Goal: Task Accomplishment & Management: Contribute content

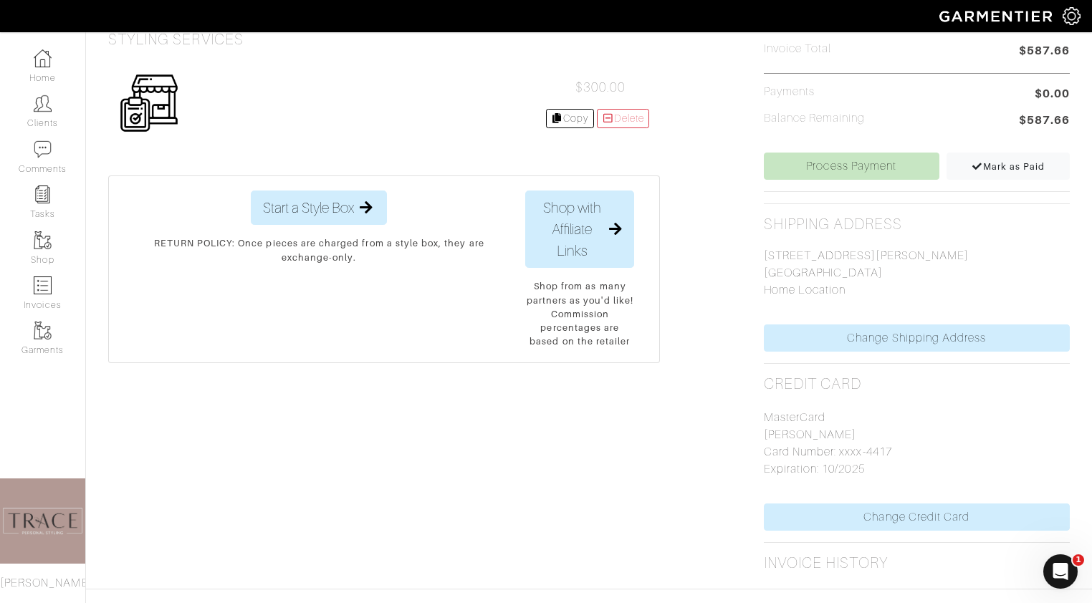
scroll to position [522, 0]
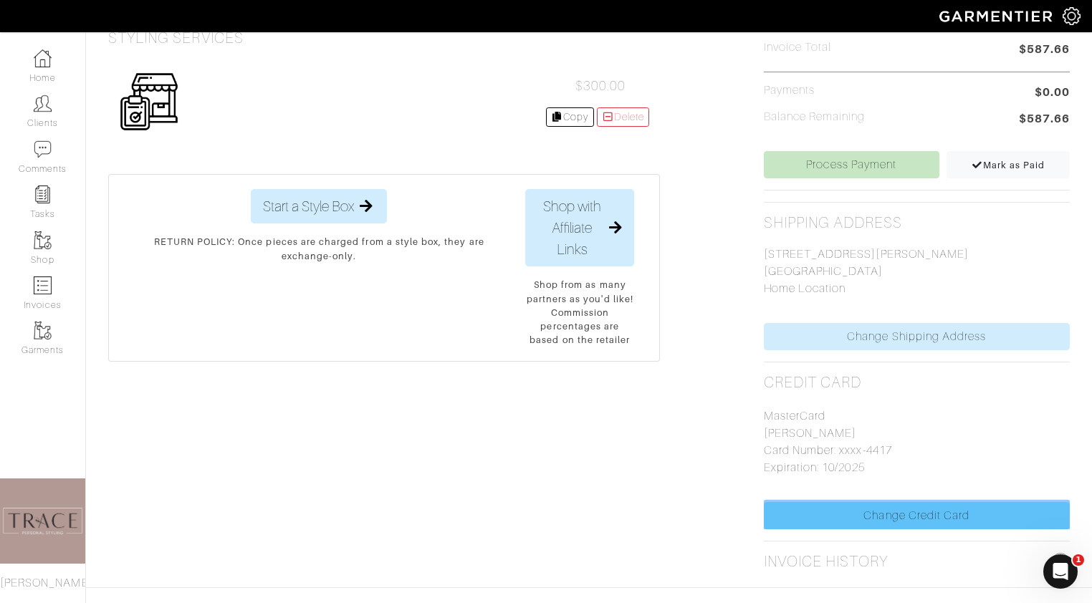
click at [955, 519] on link "Change Credit Card" at bounding box center [917, 515] width 306 height 27
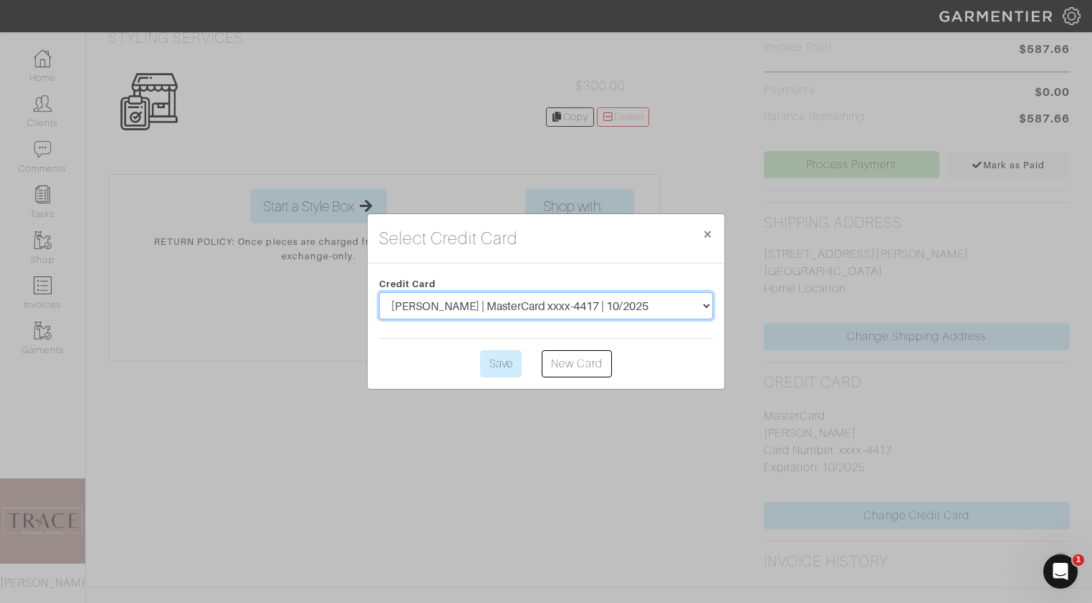
click at [698, 307] on select "Laura Hutto | Visa xxxx-1399 | 3/2023 Laura Hutto | MasterCard xxxx-4417 | 10/2…" at bounding box center [546, 305] width 334 height 27
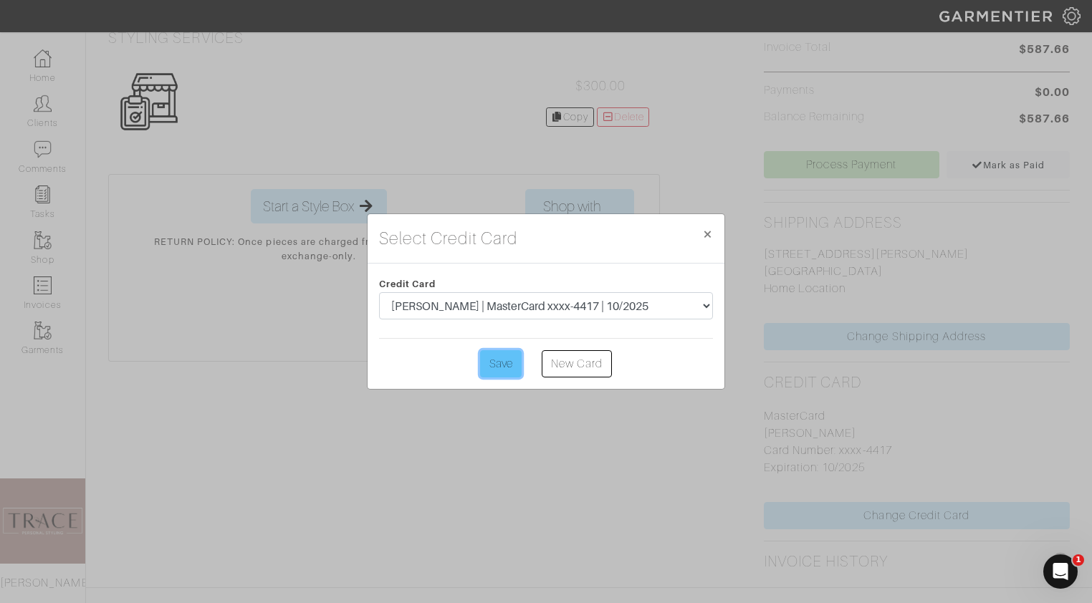
click at [495, 368] on input "Save" at bounding box center [501, 363] width 42 height 27
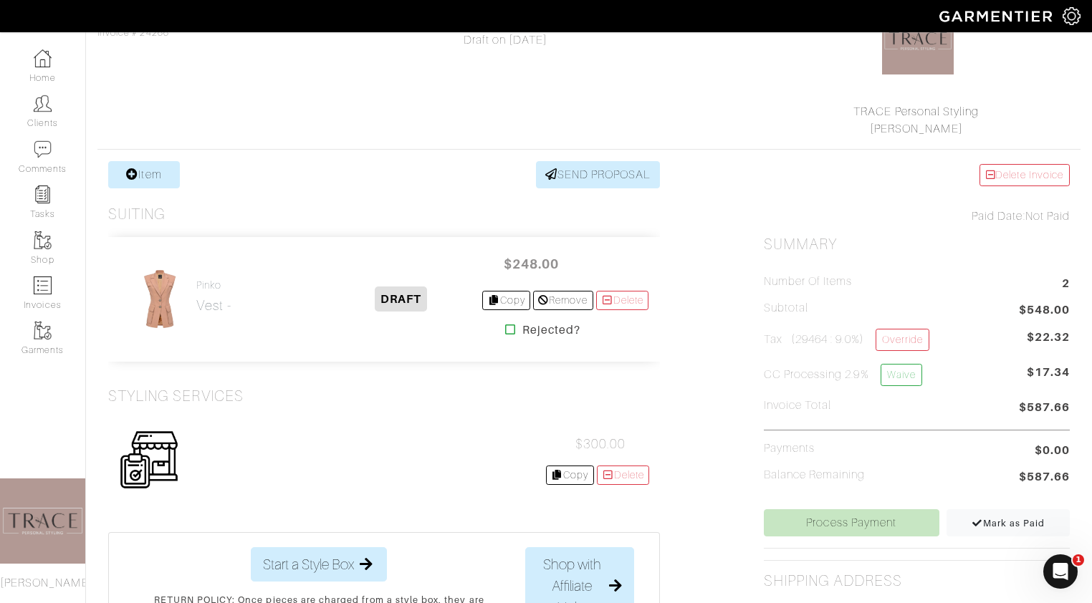
scroll to position [187, 0]
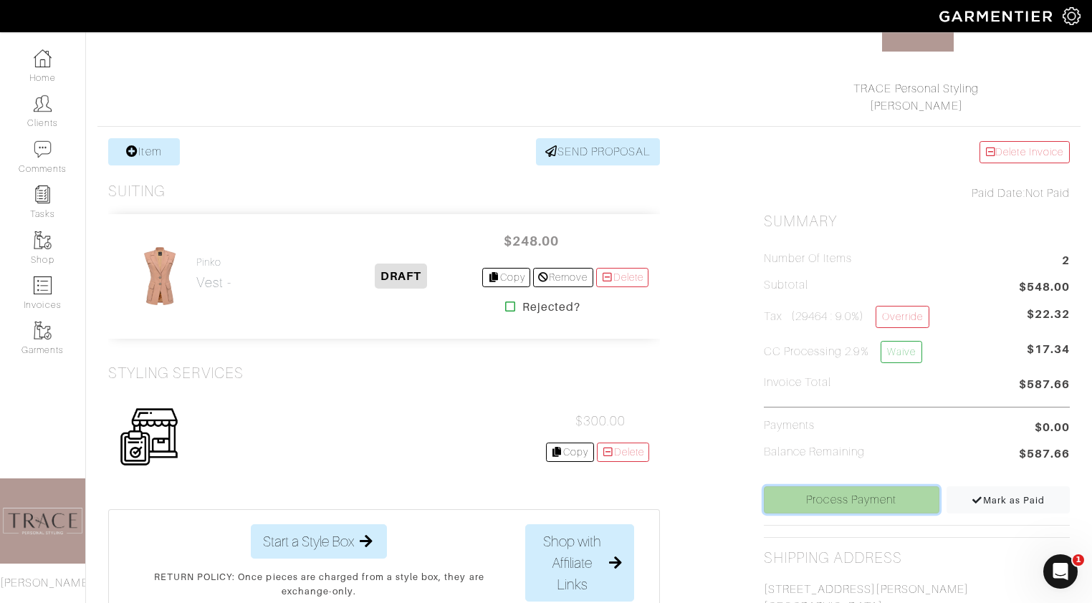
click at [848, 505] on link "Process Payment" at bounding box center [852, 500] width 176 height 27
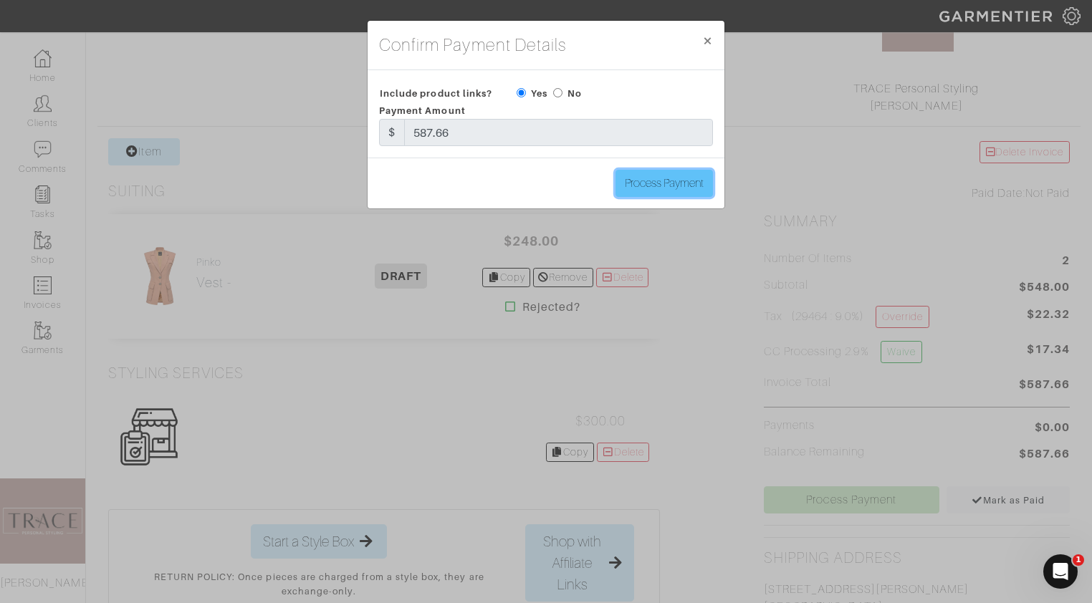
click at [691, 185] on input "Process Payment" at bounding box center [664, 183] width 97 height 27
type input "Process Payment"
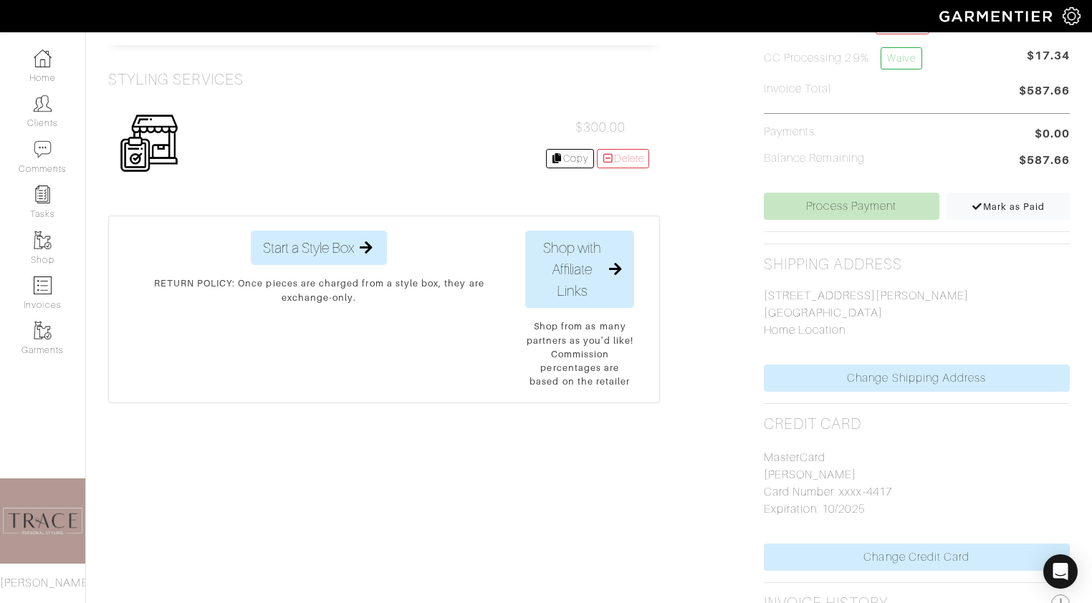
scroll to position [558, 0]
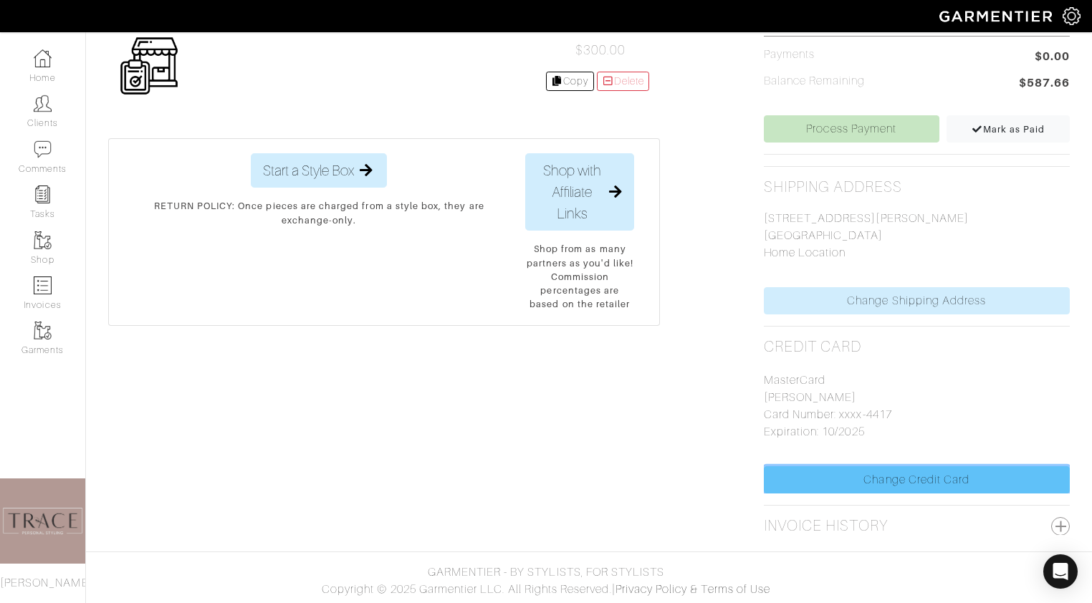
click at [928, 484] on link "Change Credit Card" at bounding box center [917, 479] width 306 height 27
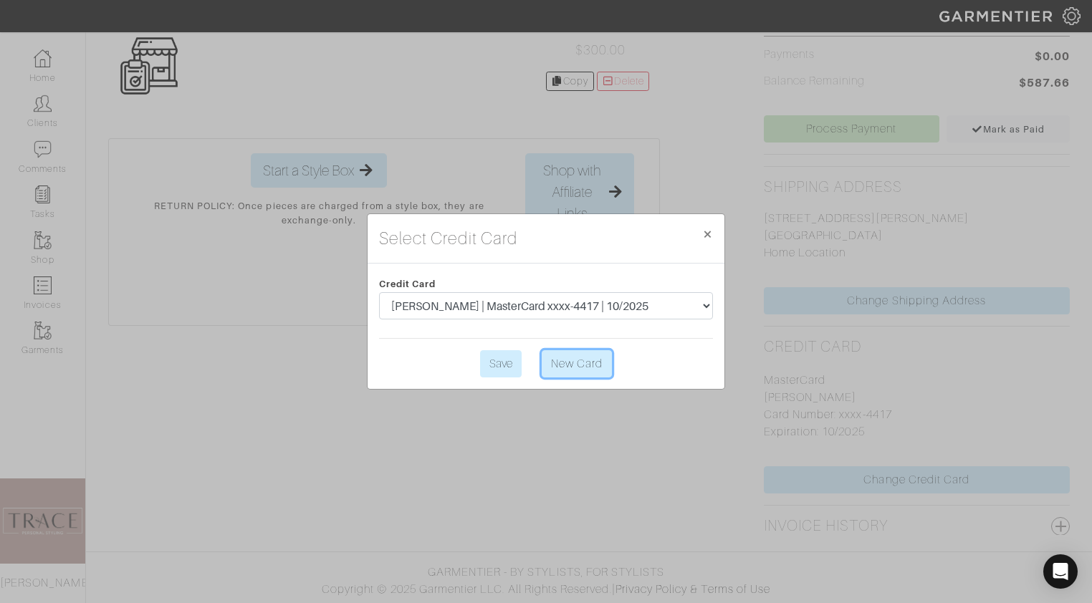
click at [597, 368] on link "New Card" at bounding box center [577, 363] width 70 height 27
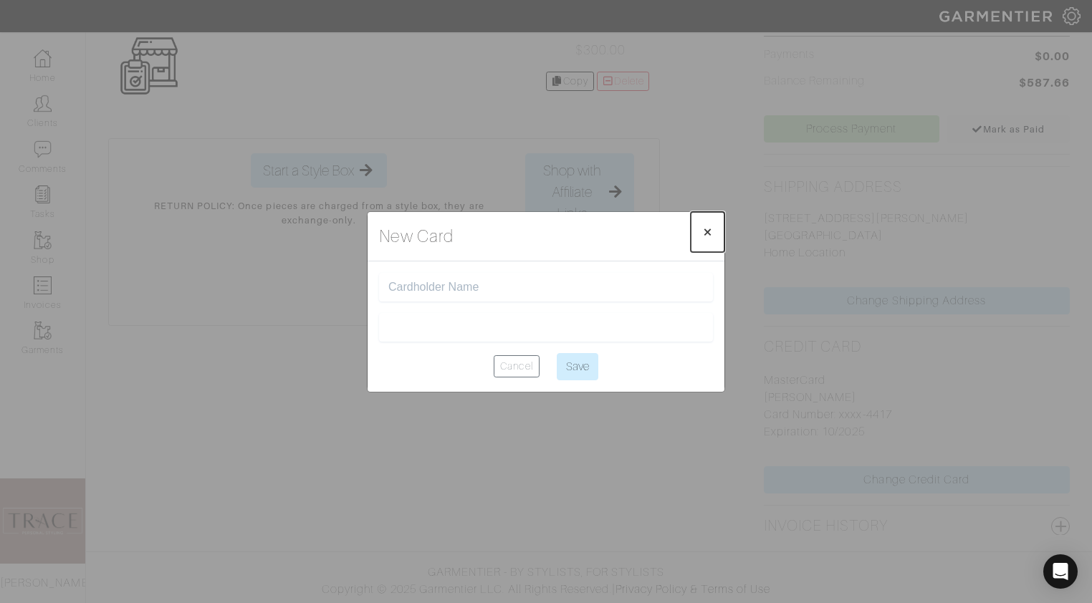
click at [713, 230] on button "× Close" at bounding box center [708, 232] width 34 height 40
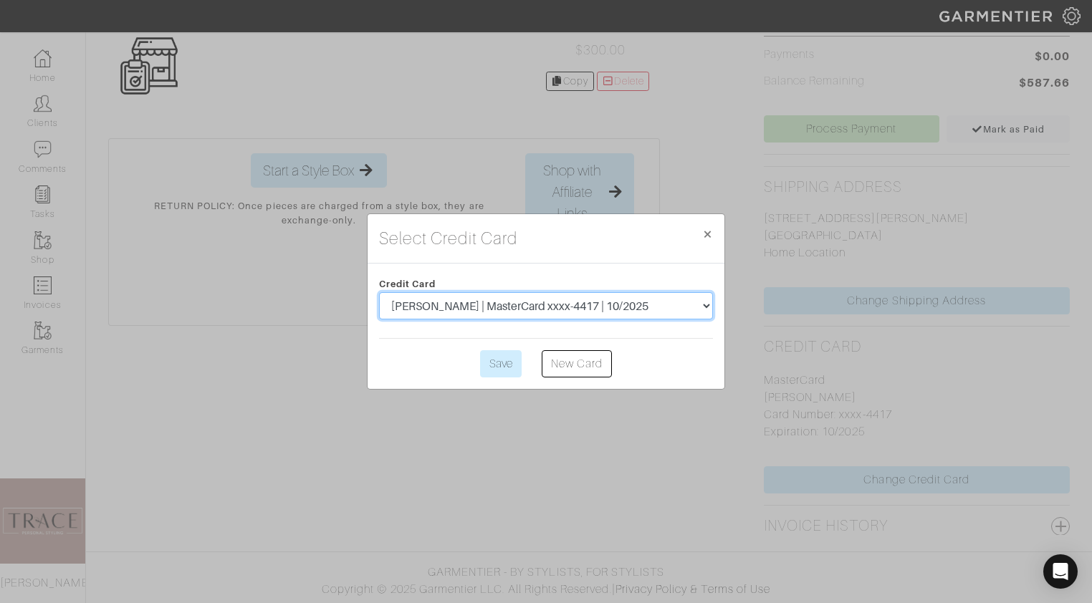
click at [684, 301] on select "Laura Hutto | Visa xxxx-1399 | 3/2023 Laura Hutto | MasterCard xxxx-4417 | 10/2…" at bounding box center [546, 305] width 334 height 27
select select "4680"
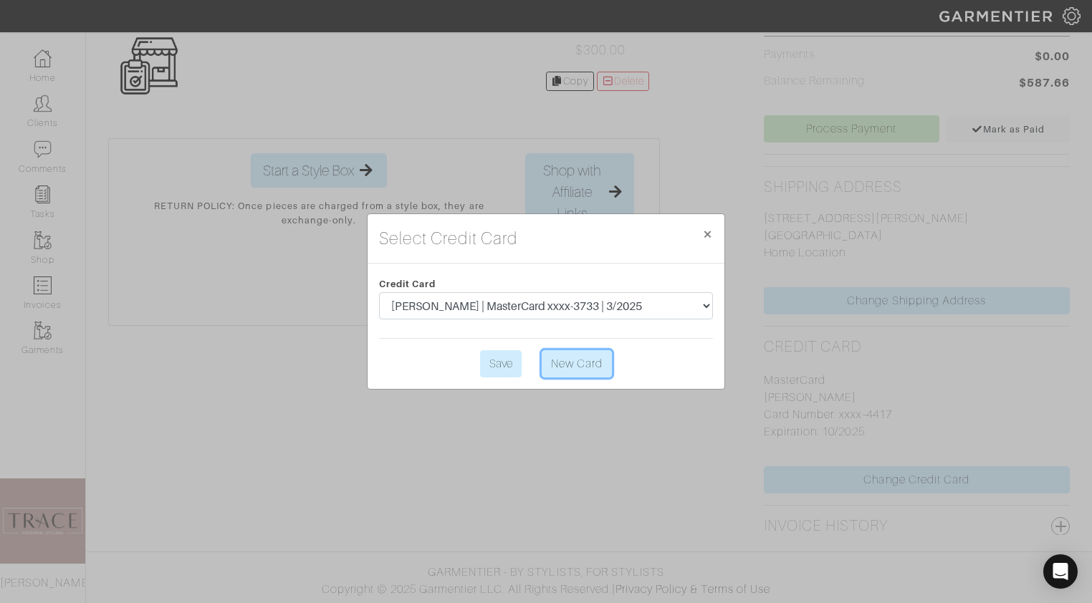
click at [580, 359] on link "New Card" at bounding box center [577, 363] width 70 height 27
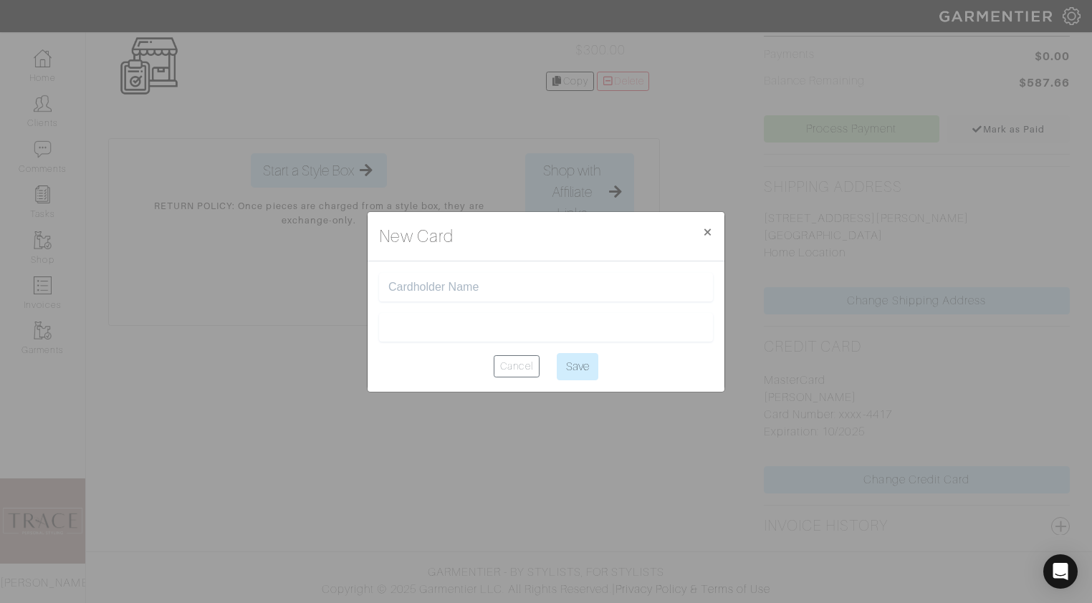
click at [546, 293] on input "text" at bounding box center [545, 288] width 315 height 14
type input "laura hutto"
click at [527, 318] on div at bounding box center [546, 327] width 334 height 29
click at [568, 367] on input "Save" at bounding box center [578, 366] width 42 height 27
type input "Saving..."
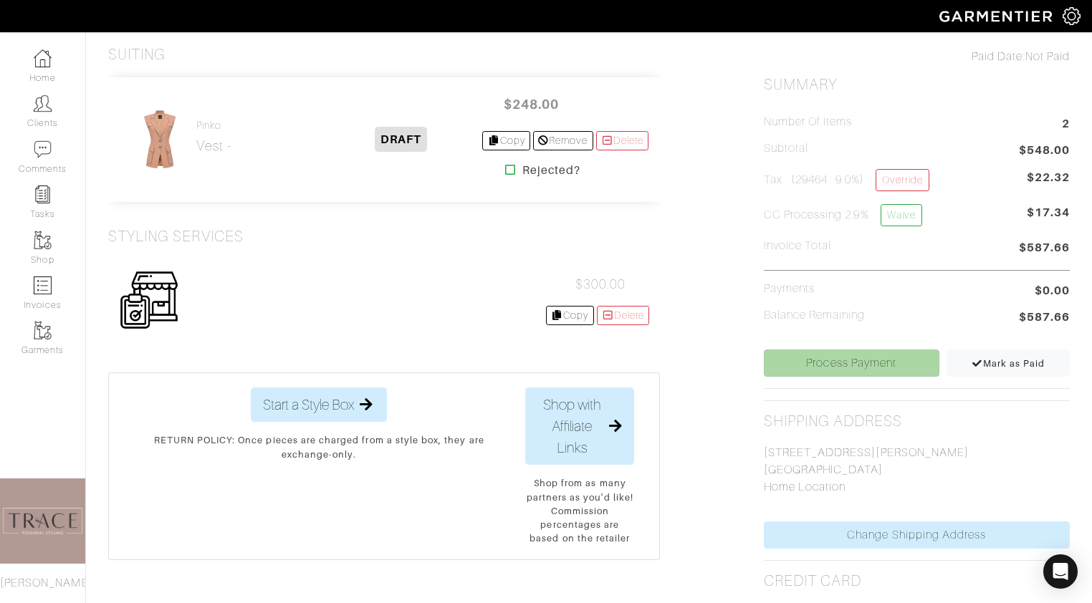
scroll to position [335, 0]
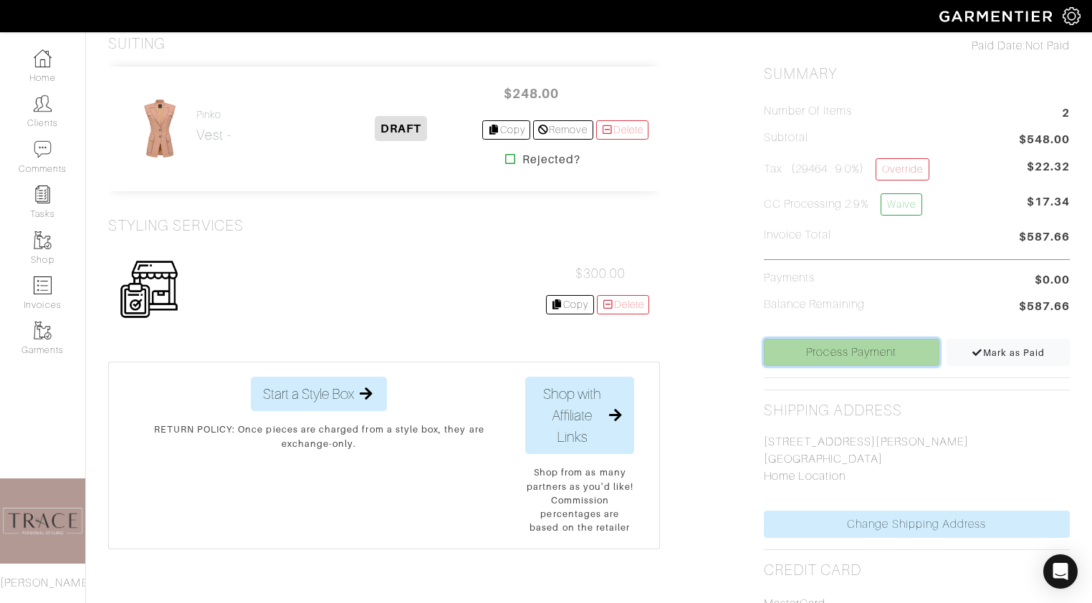
click at [864, 358] on link "Process Payment" at bounding box center [852, 352] width 176 height 27
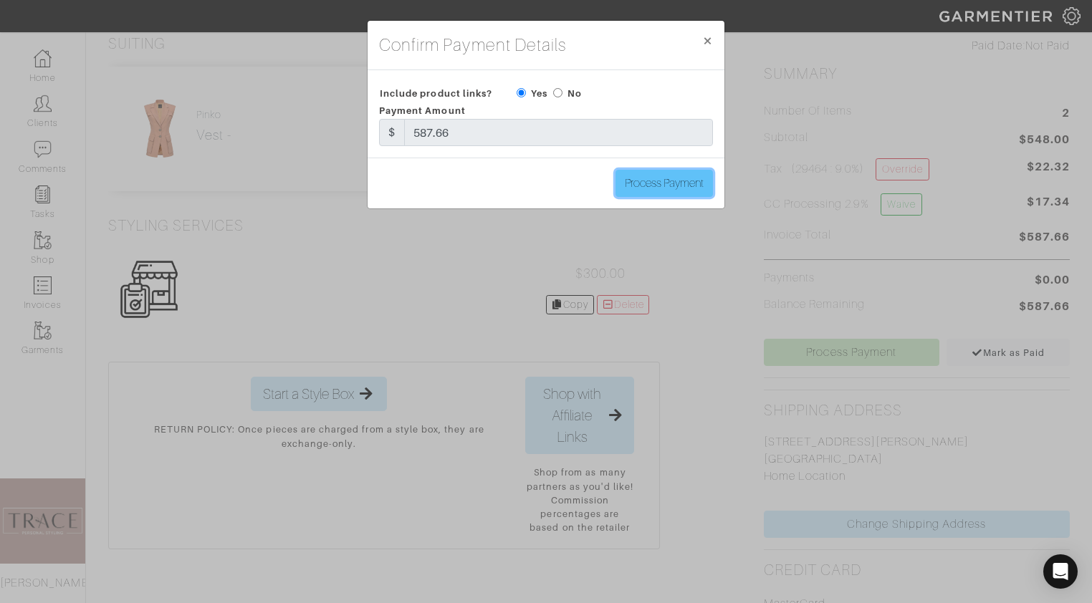
click at [679, 193] on input "Process Payment" at bounding box center [664, 183] width 97 height 27
type input "Process Payment"
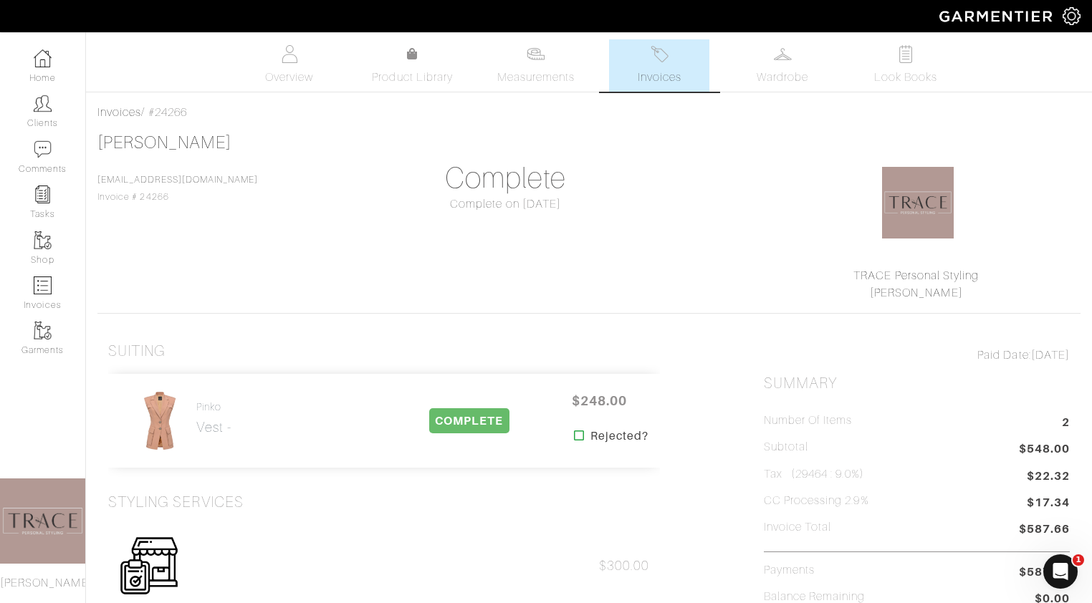
scroll to position [0, 0]
click at [41, 288] on img at bounding box center [43, 286] width 18 height 18
select select
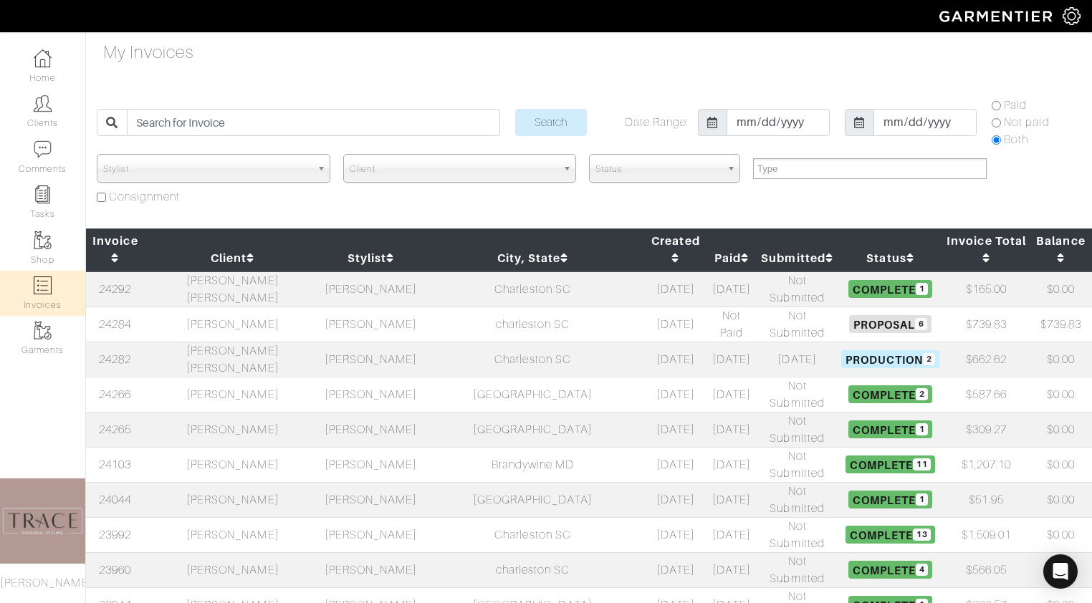
click at [321, 307] on td "[PERSON_NAME]" at bounding box center [371, 324] width 100 height 35
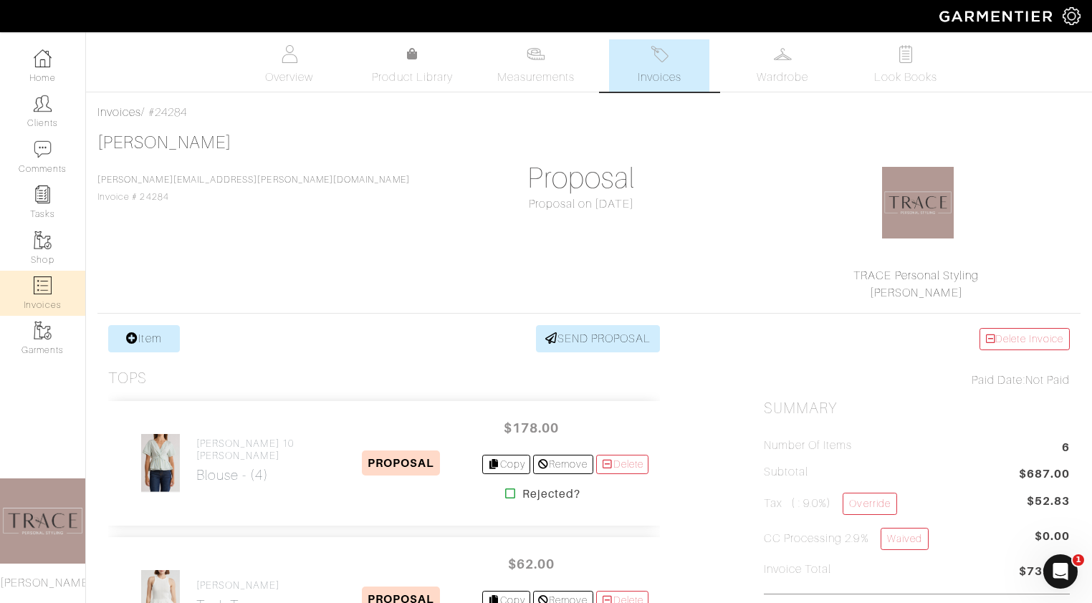
click at [44, 288] on img at bounding box center [43, 286] width 18 height 18
select select
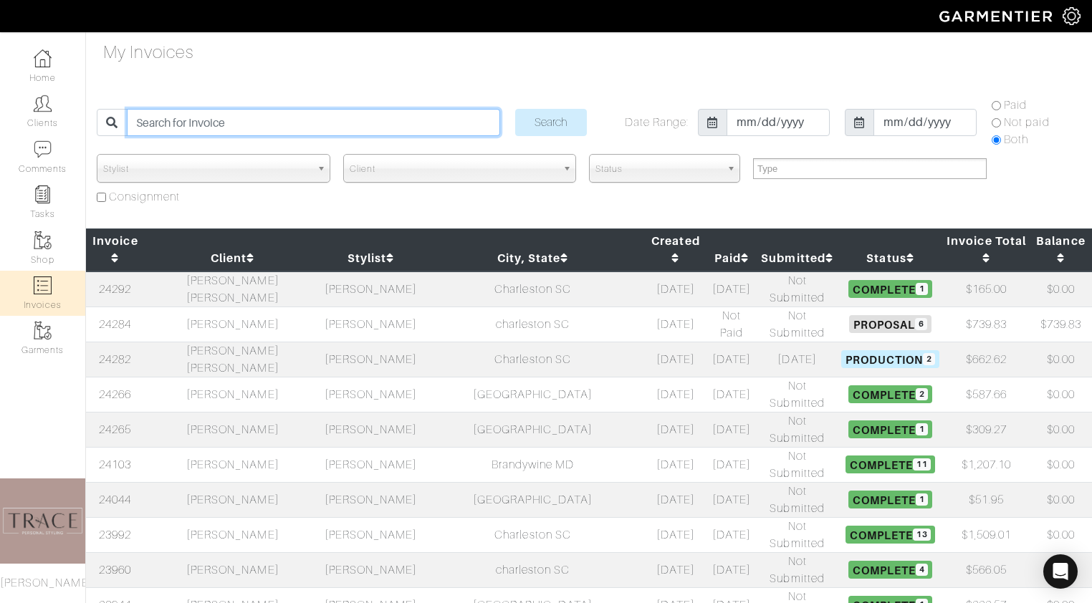
click at [286, 121] on input "search" at bounding box center [313, 122] width 373 height 27
type input "mack"
click at [515, 109] on input "Search" at bounding box center [551, 122] width 72 height 27
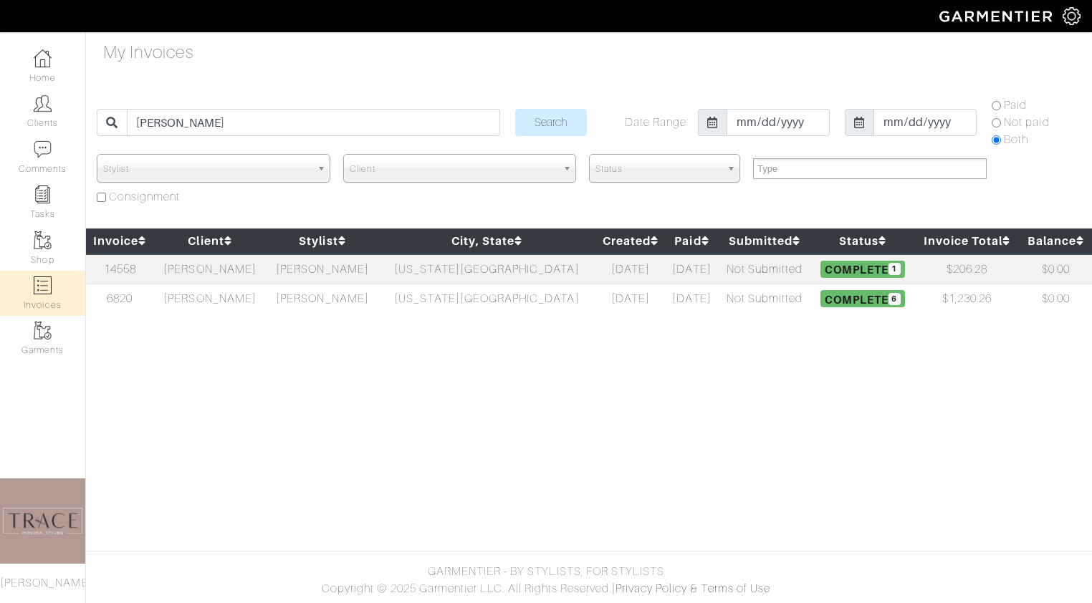
select select
click at [214, 274] on td "[PERSON_NAME]" at bounding box center [210, 269] width 112 height 30
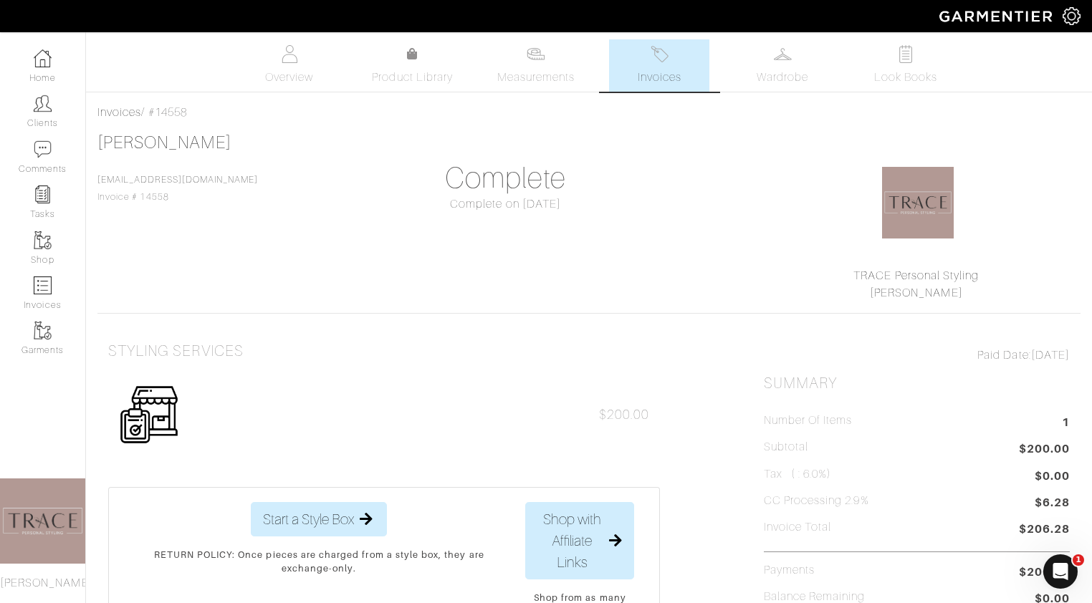
click at [673, 59] on link "Invoices" at bounding box center [659, 65] width 100 height 52
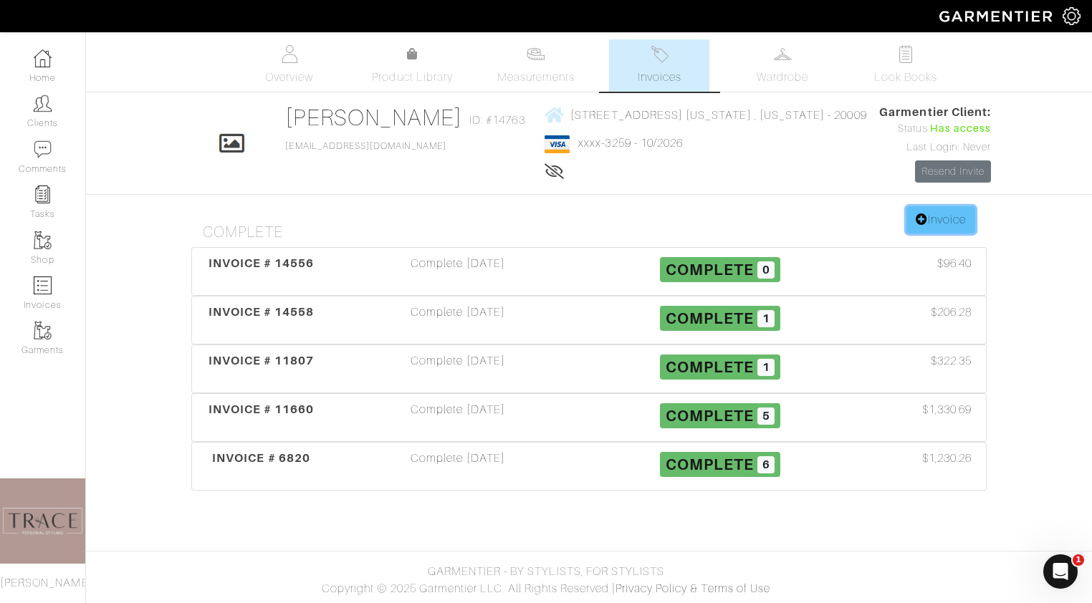
click at [941, 216] on link "Invoice" at bounding box center [940, 219] width 69 height 27
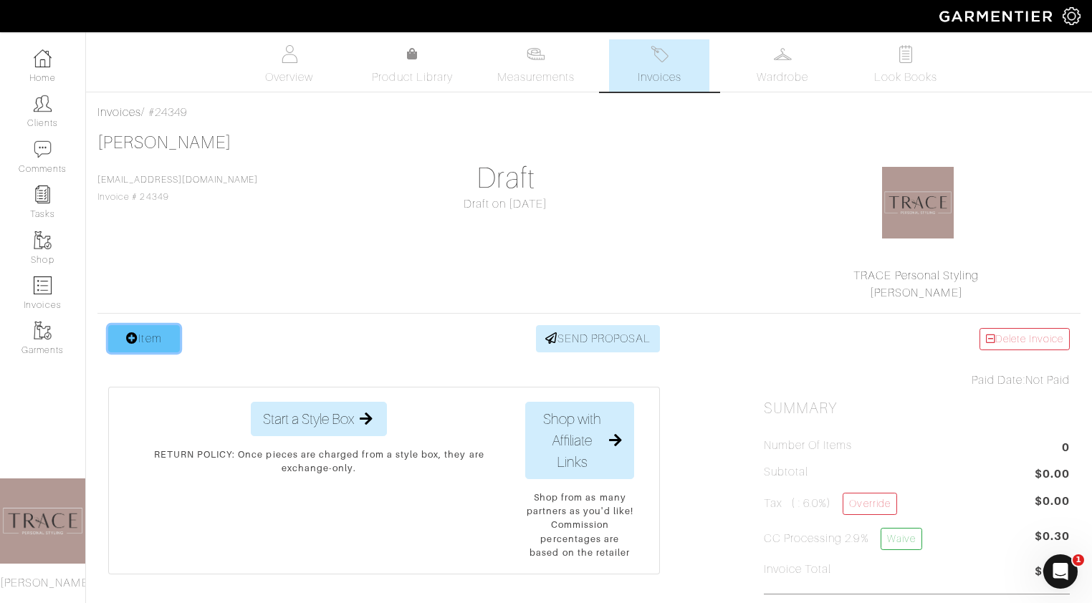
click at [147, 346] on link "Item" at bounding box center [144, 338] width 72 height 27
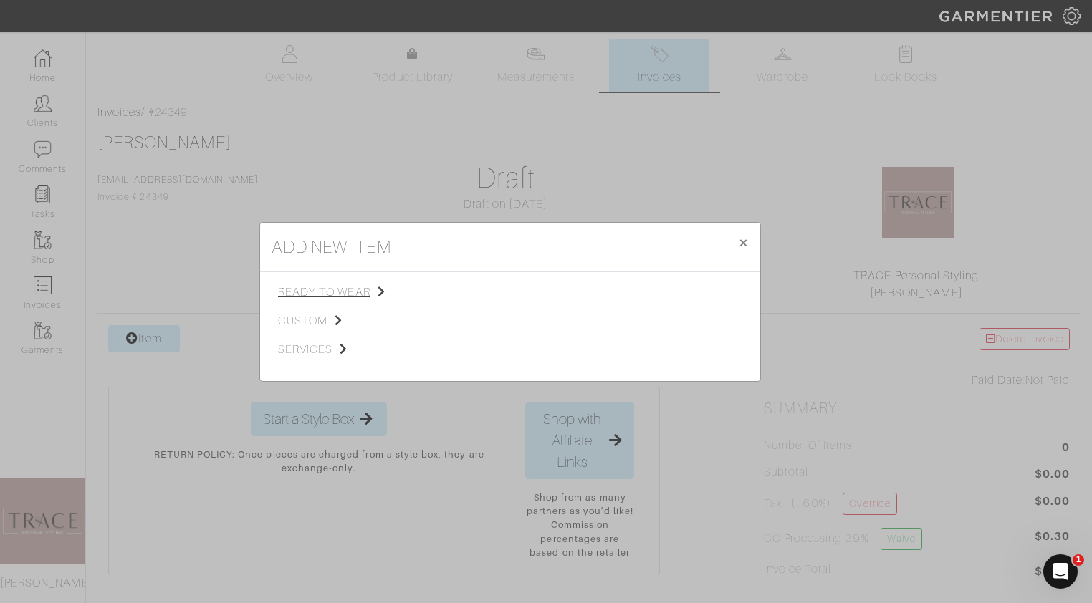
click at [331, 289] on span "ready to wear" at bounding box center [350, 292] width 144 height 17
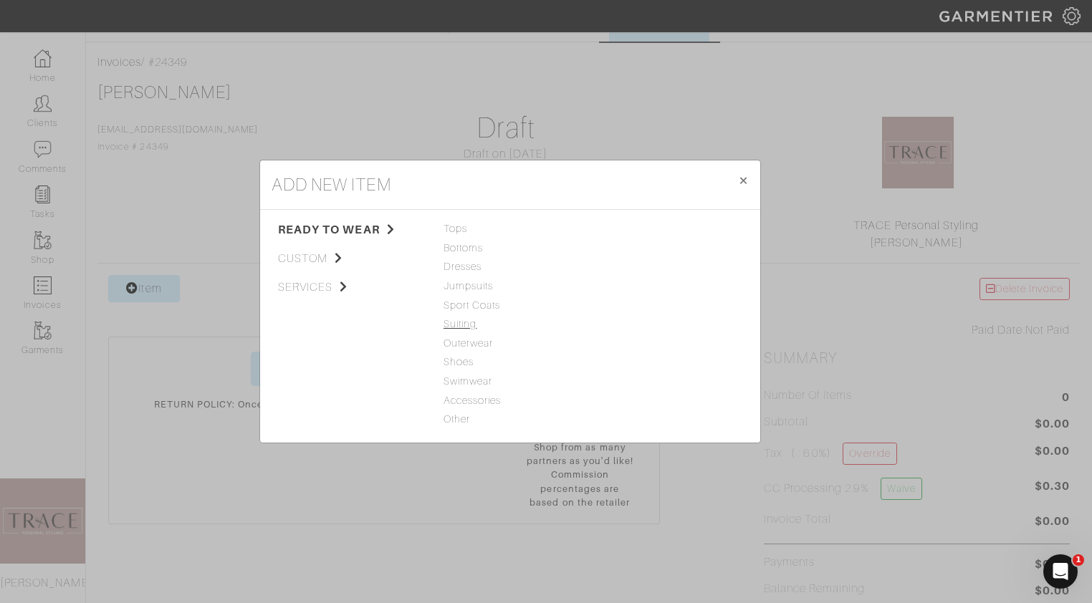
scroll to position [52, 0]
click at [461, 345] on span "Outerwear" at bounding box center [510, 344] width 133 height 16
click at [612, 228] on link "Jacket" at bounding box center [614, 228] width 32 height 11
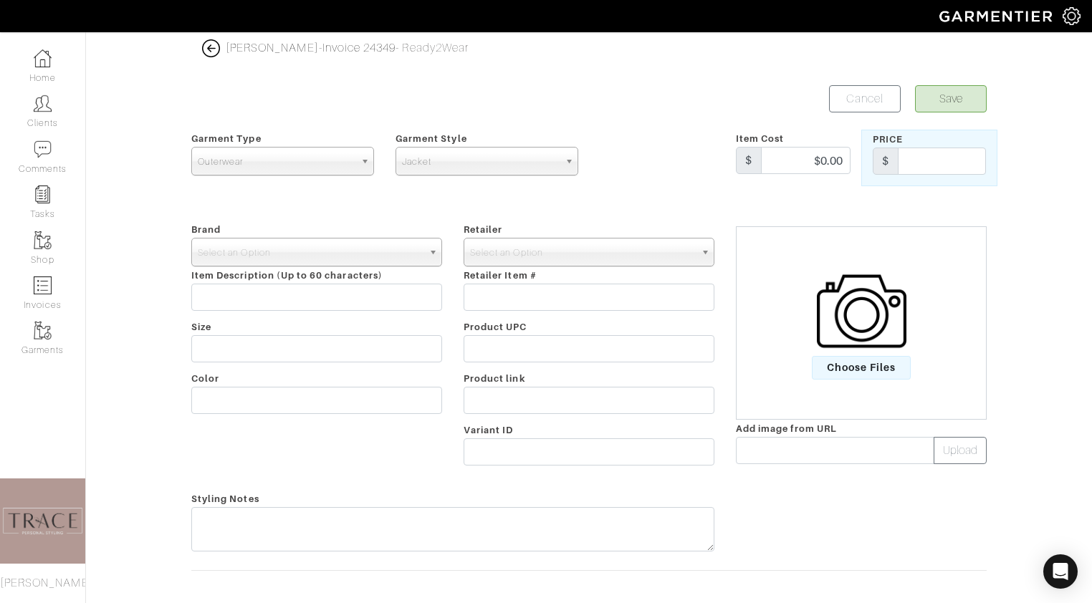
click at [877, 326] on img at bounding box center [862, 312] width 90 height 90
click at [0, 0] on input "Choose Files" at bounding box center [0, 0] width 0 height 0
click at [325, 248] on span "Select an Option" at bounding box center [310, 253] width 225 height 29
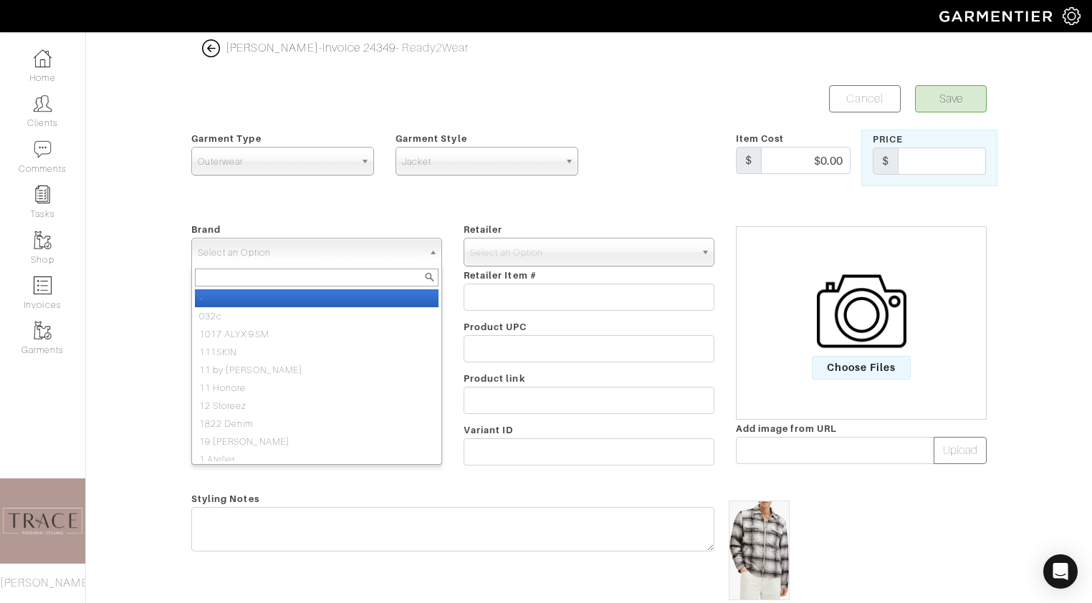
click at [224, 249] on span "Select an Option" at bounding box center [310, 253] width 225 height 29
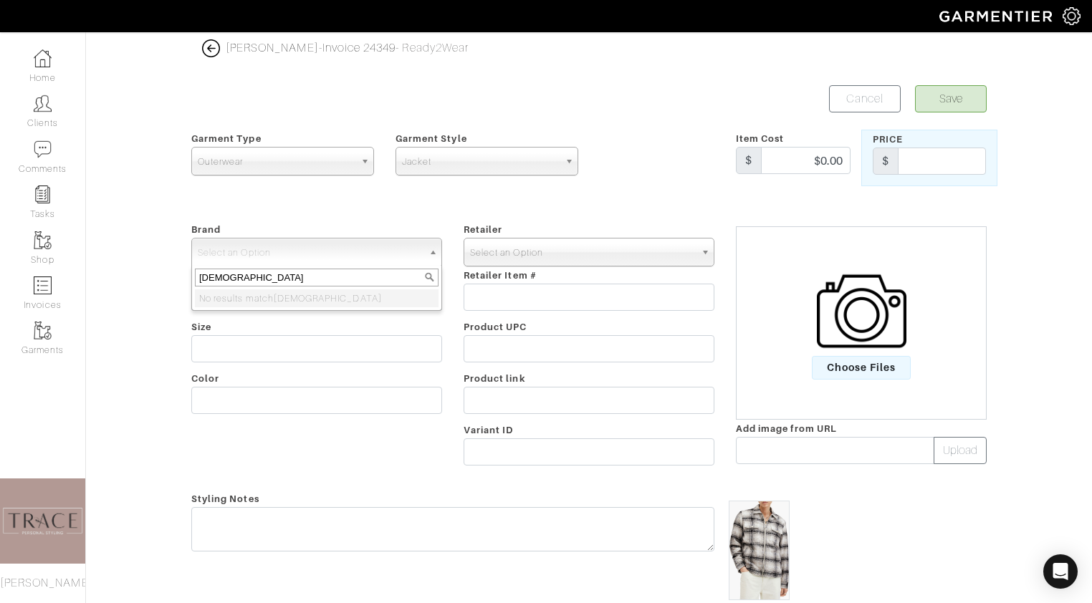
type input "all saints"
click at [486, 257] on span "Select an Option" at bounding box center [582, 253] width 225 height 29
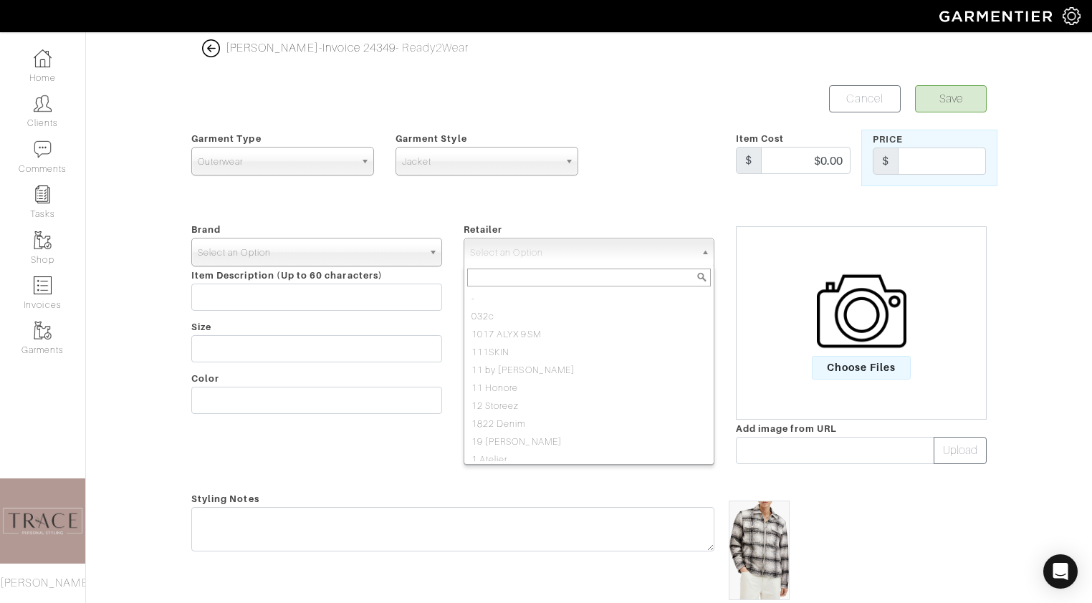
click at [397, 246] on span "Select an Option" at bounding box center [310, 253] width 225 height 29
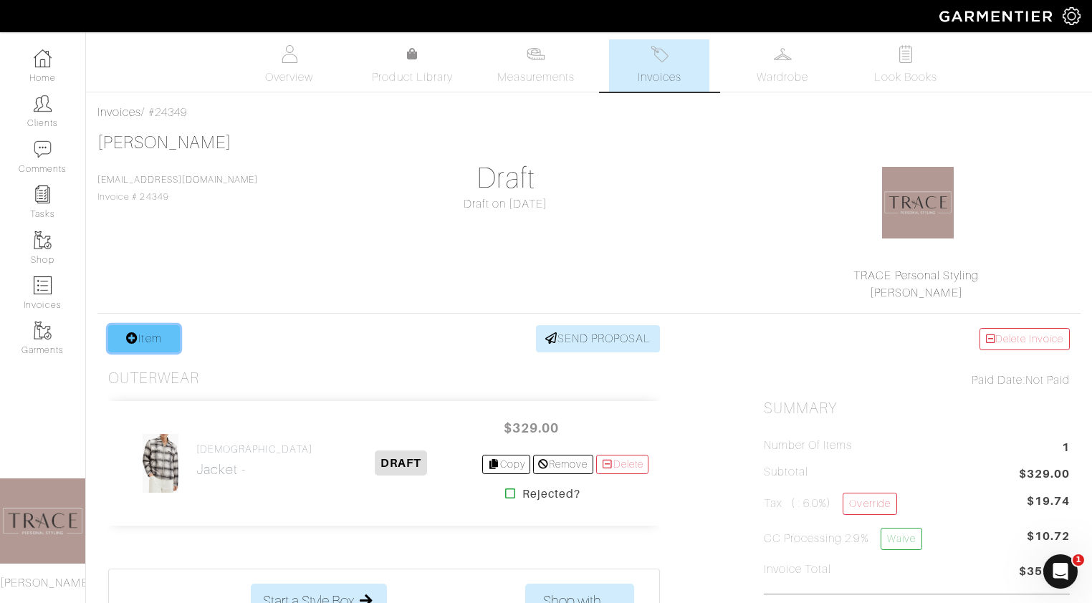
click at [149, 344] on link "Item" at bounding box center [144, 338] width 72 height 27
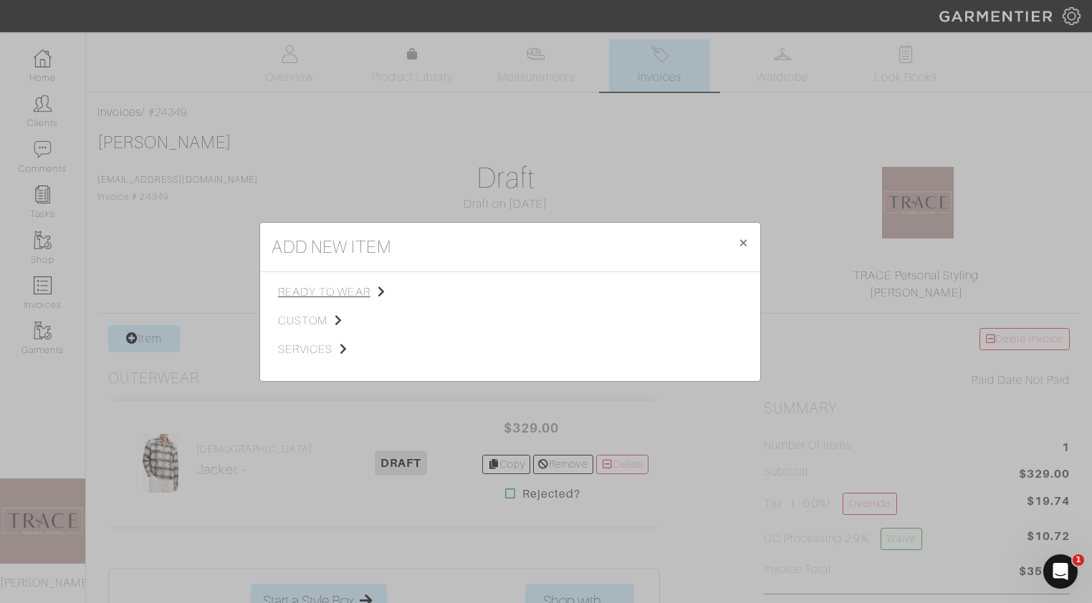
click at [345, 291] on span "ready to wear" at bounding box center [350, 292] width 144 height 17
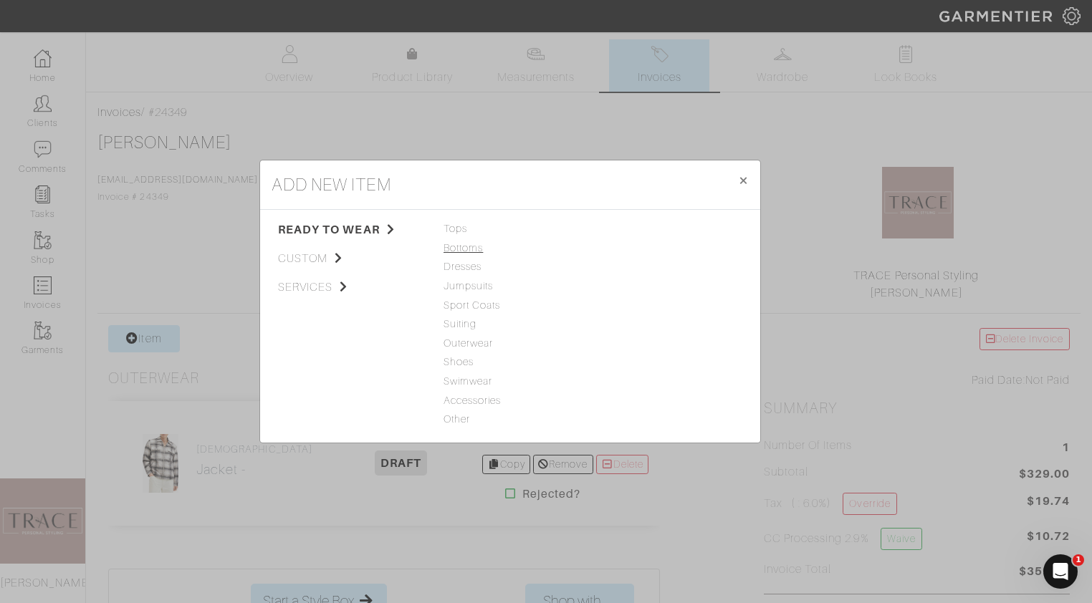
click at [471, 245] on span "Bottoms" at bounding box center [510, 249] width 133 height 16
click at [620, 225] on link "Jeans" at bounding box center [612, 228] width 29 height 11
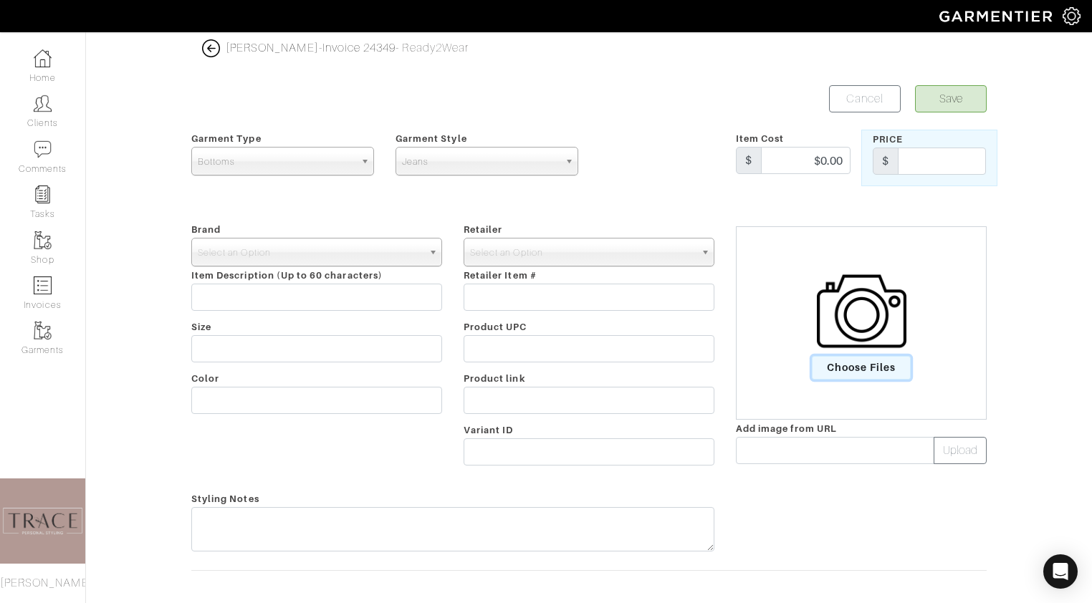
click at [844, 356] on span "Choose Files" at bounding box center [862, 368] width 100 height 24
click at [0, 0] on input "Choose Files" at bounding box center [0, 0] width 0 height 0
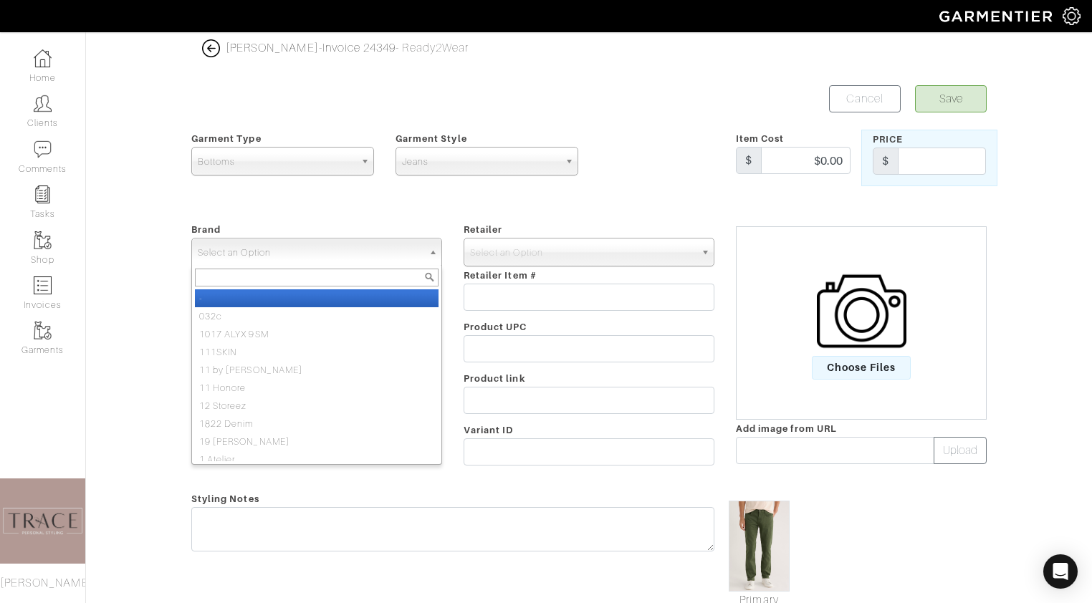
click at [397, 252] on span "Select an Option" at bounding box center [310, 253] width 225 height 29
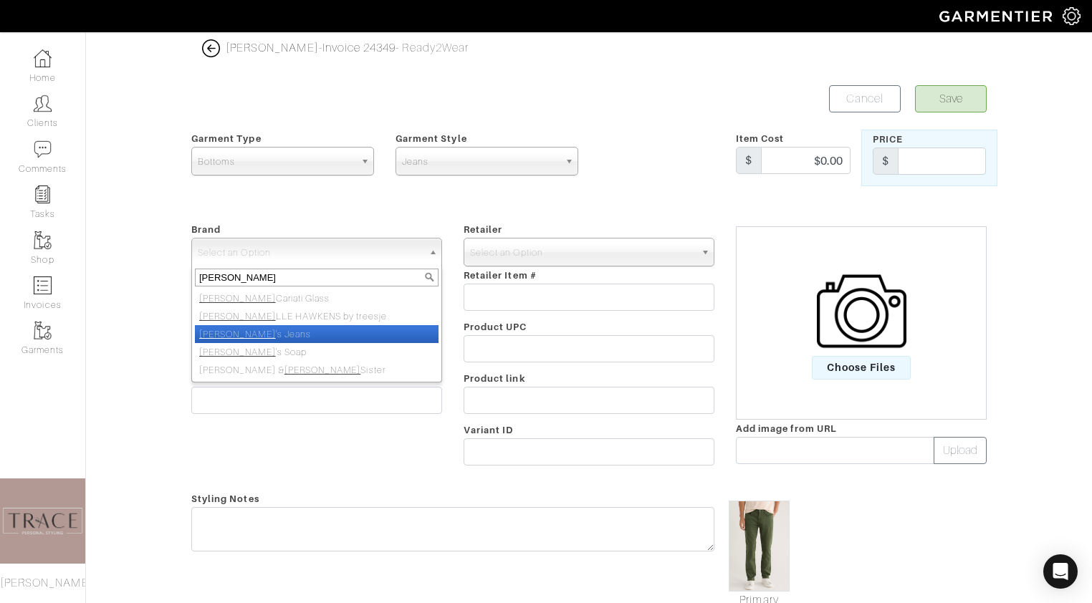
type input "joe"
click at [328, 331] on li "Joe 's Jeans" at bounding box center [317, 334] width 244 height 18
select select "[PERSON_NAME]'s Jeans"
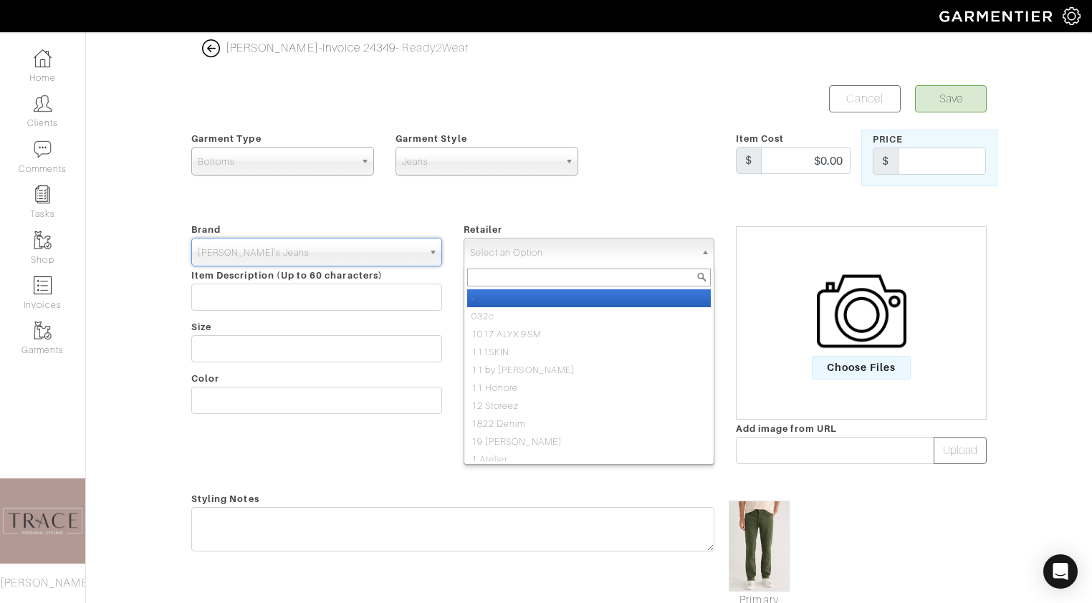
click at [546, 241] on span "Select an Option" at bounding box center [582, 253] width 225 height 29
click at [508, 298] on li "-" at bounding box center [589, 298] width 244 height 18
select select "6380"
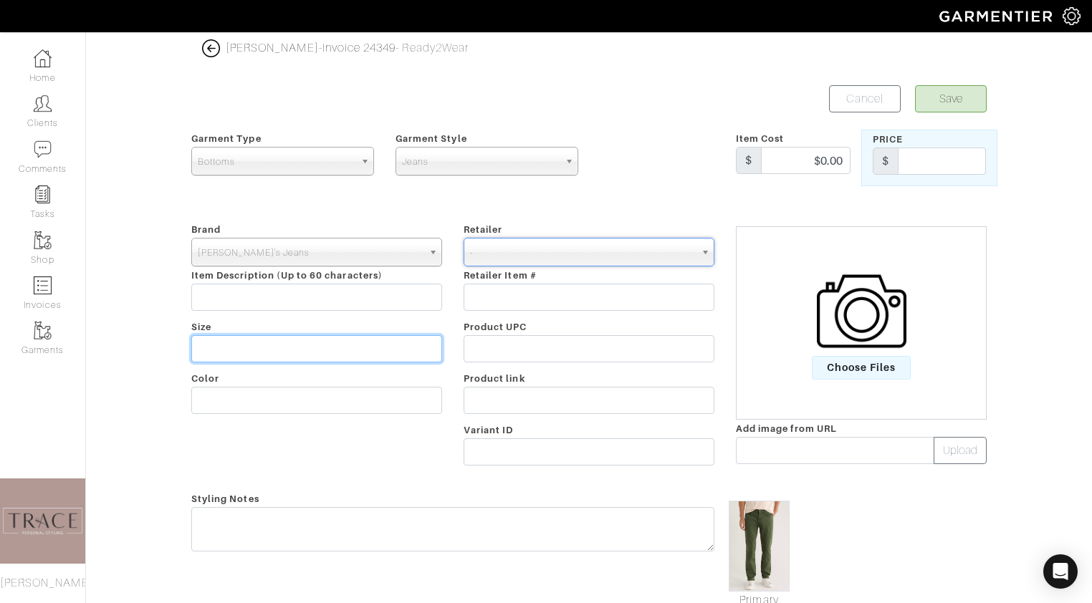
click at [368, 351] on input "text" at bounding box center [316, 348] width 251 height 27
type input "29"
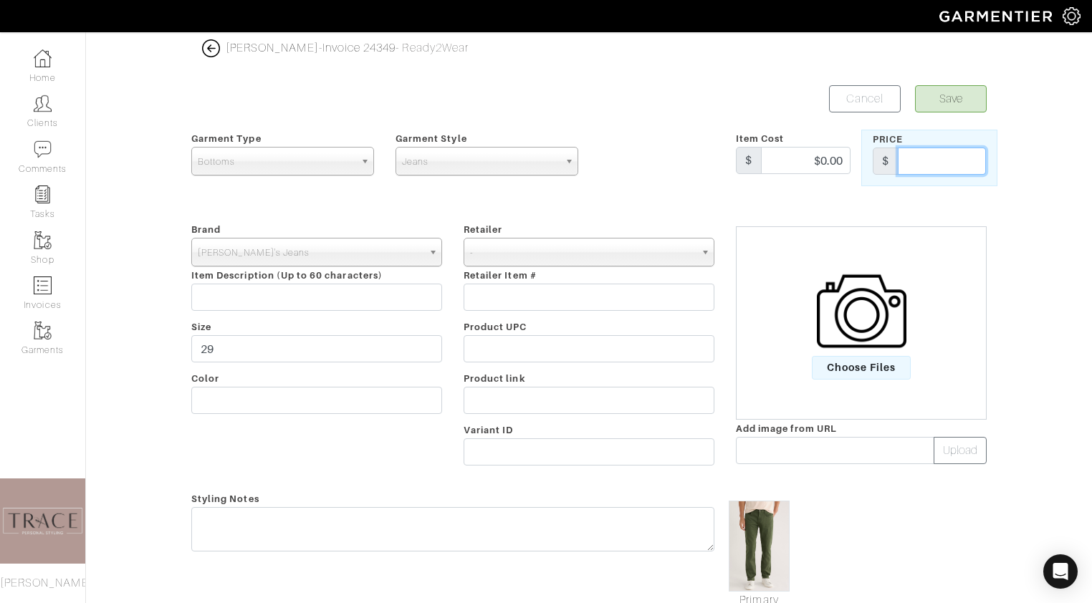
click at [937, 159] on input "text" at bounding box center [942, 161] width 88 height 27
type input "99"
click at [962, 101] on button "Save" at bounding box center [951, 98] width 72 height 27
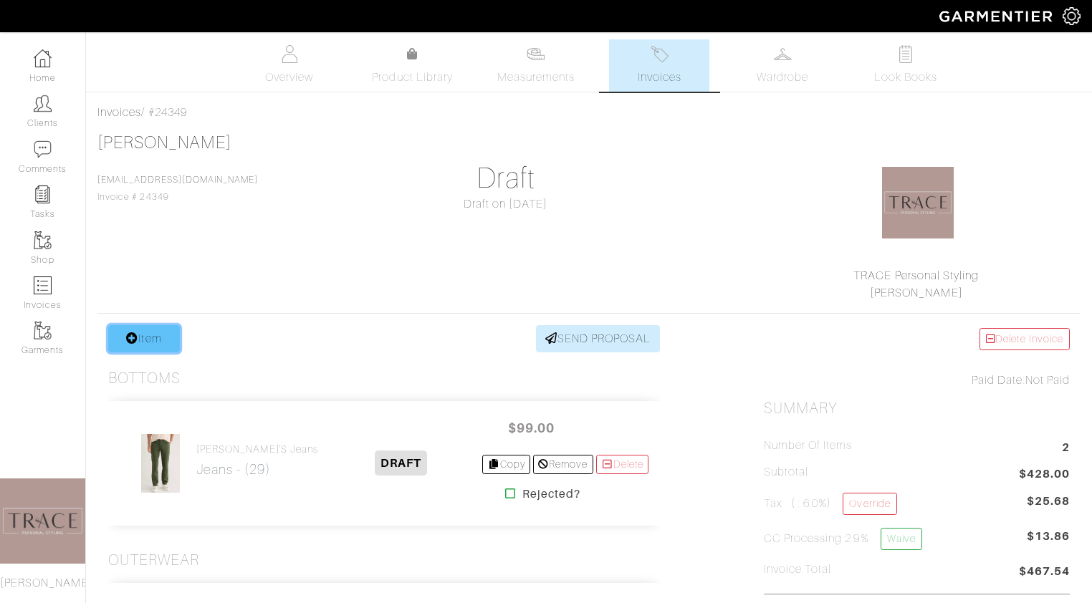
click at [156, 343] on link "Item" at bounding box center [144, 338] width 72 height 27
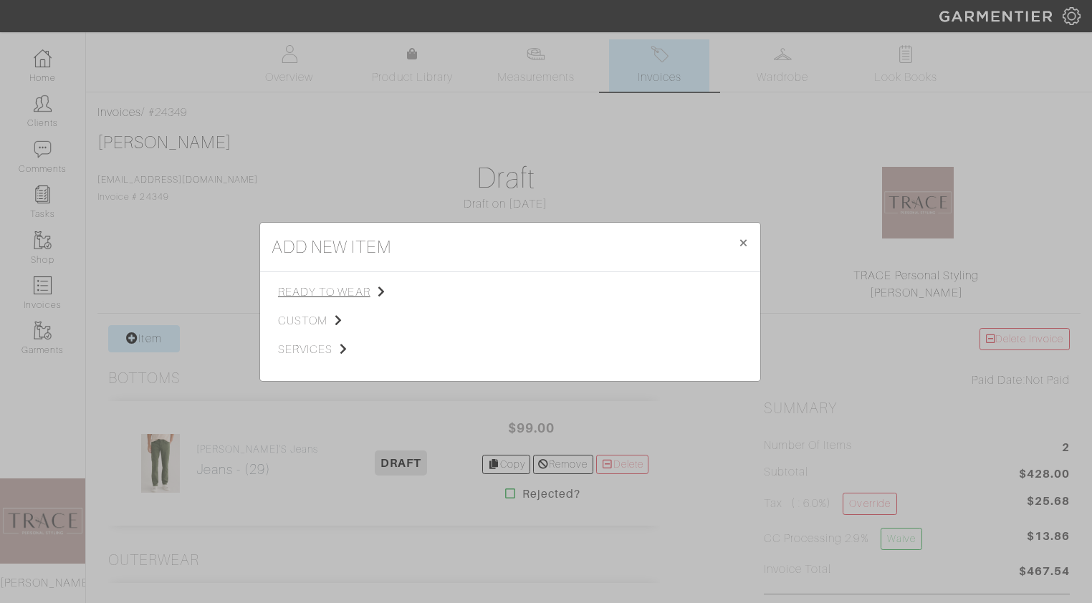
click at [340, 294] on span "ready to wear" at bounding box center [350, 292] width 144 height 17
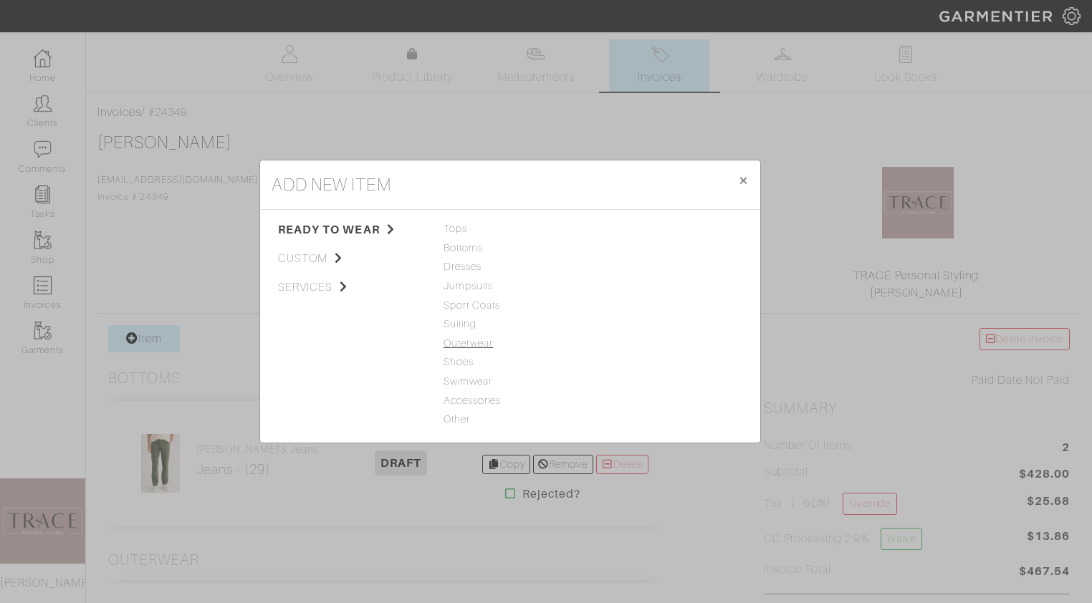
click at [456, 343] on span "Outerwear" at bounding box center [510, 344] width 133 height 16
click at [632, 270] on link "Outerwear" at bounding box center [622, 266] width 49 height 11
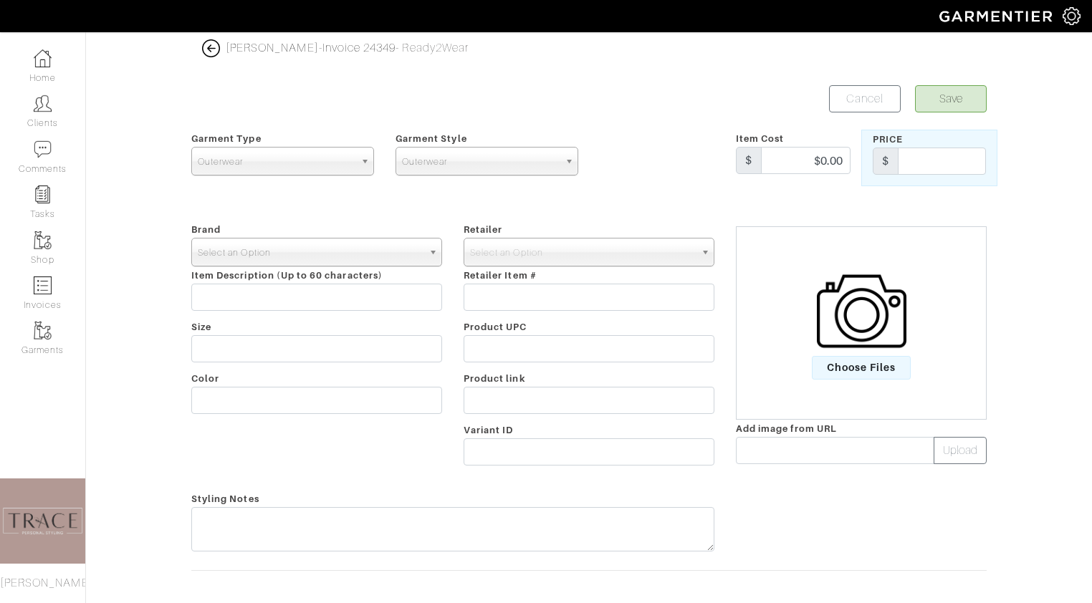
click at [382, 250] on span "Select an Option" at bounding box center [310, 253] width 225 height 29
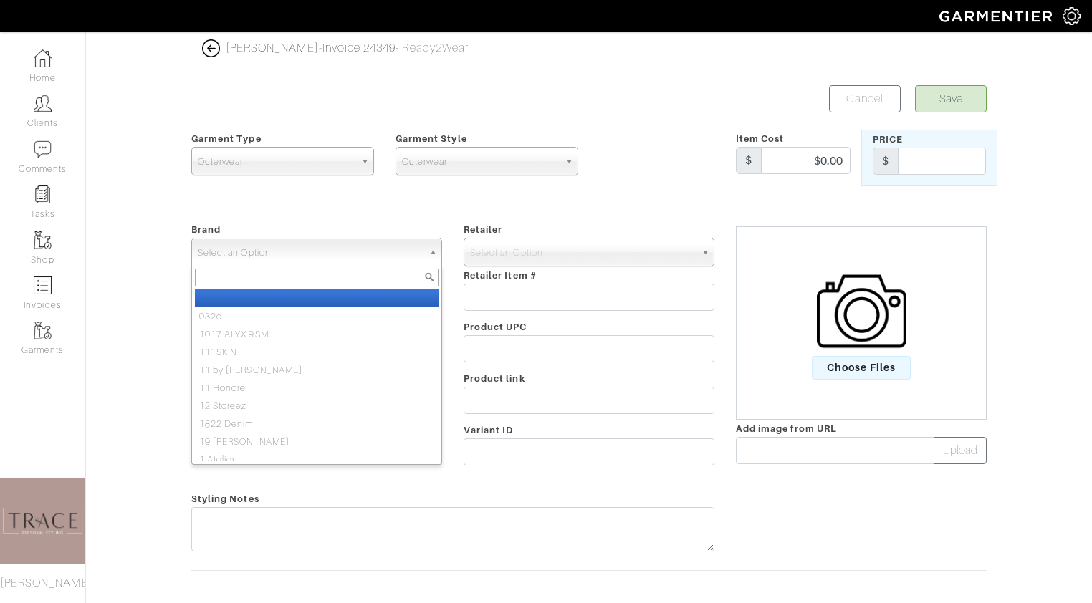
type input "m"
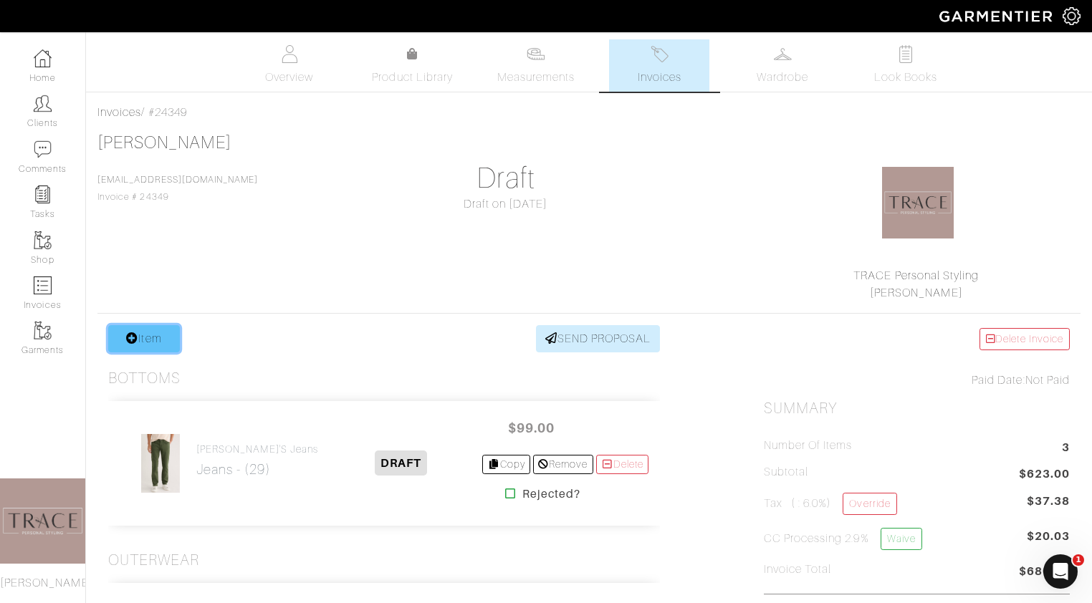
click at [158, 345] on link "Item" at bounding box center [144, 338] width 72 height 27
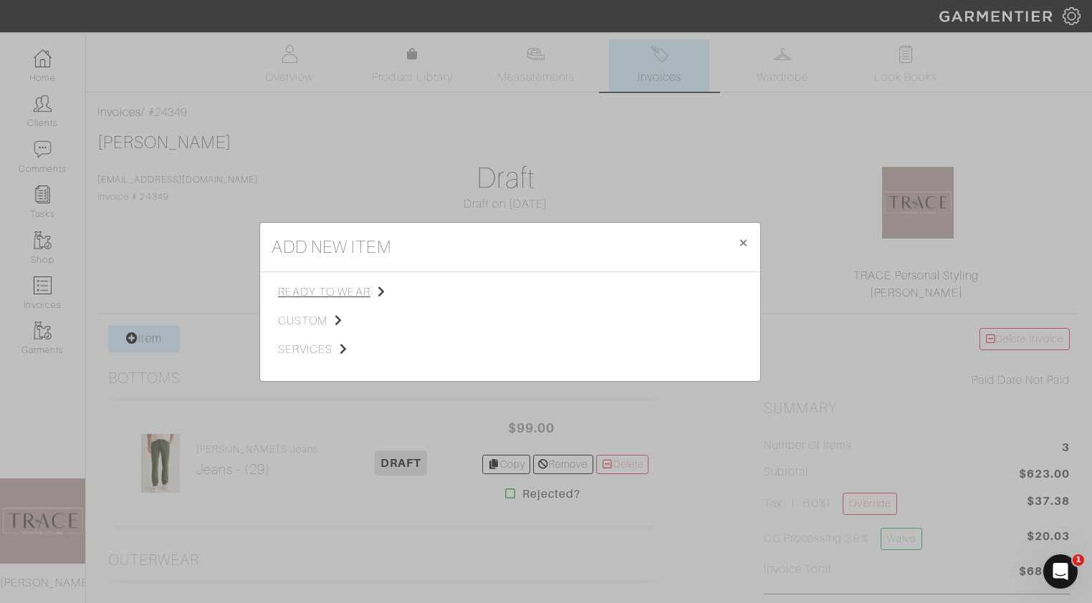
click at [343, 297] on span "ready to wear" at bounding box center [350, 292] width 144 height 17
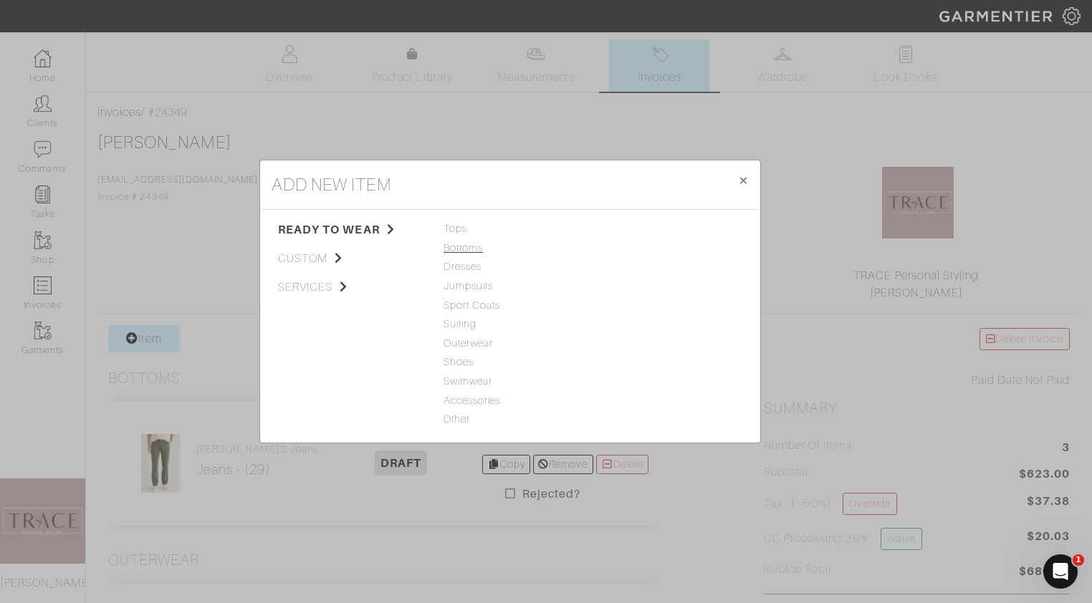
click at [459, 249] on span "Bottoms" at bounding box center [510, 249] width 133 height 16
click at [618, 246] on link "Casual Pant" at bounding box center [626, 247] width 57 height 11
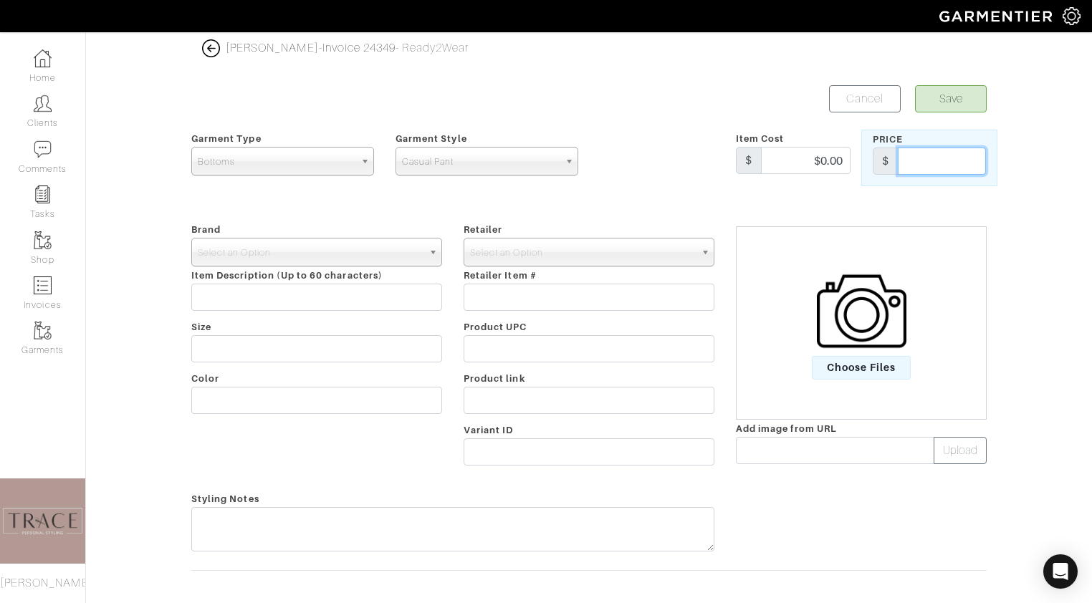
click at [919, 164] on input "text" at bounding box center [942, 161] width 88 height 27
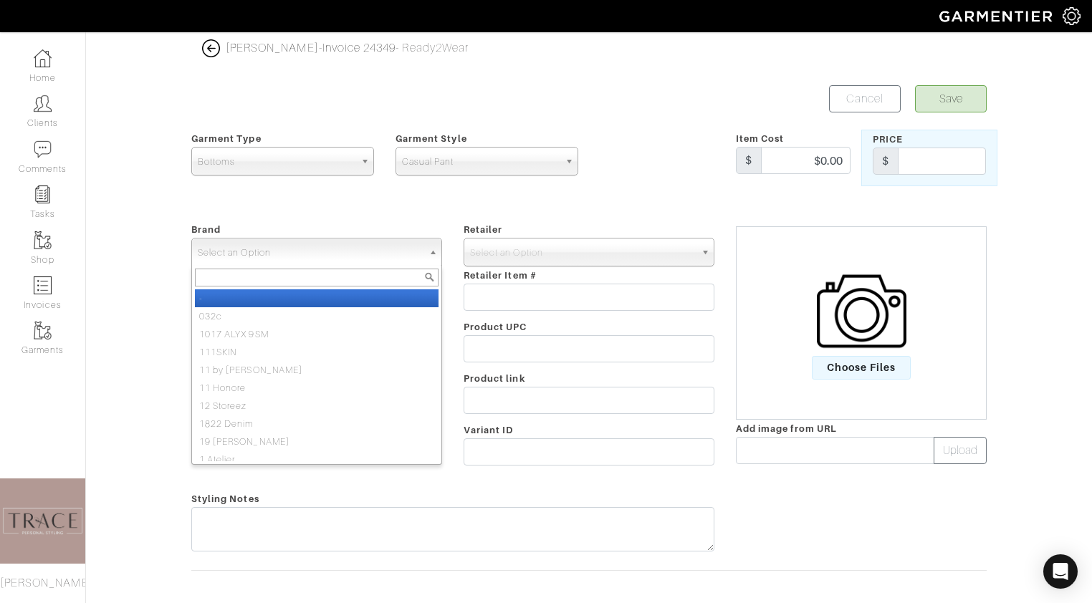
click at [419, 255] on span "Select an Option" at bounding box center [310, 253] width 225 height 29
type input "d"
click at [358, 299] on li "-" at bounding box center [317, 298] width 244 height 18
select select "-"
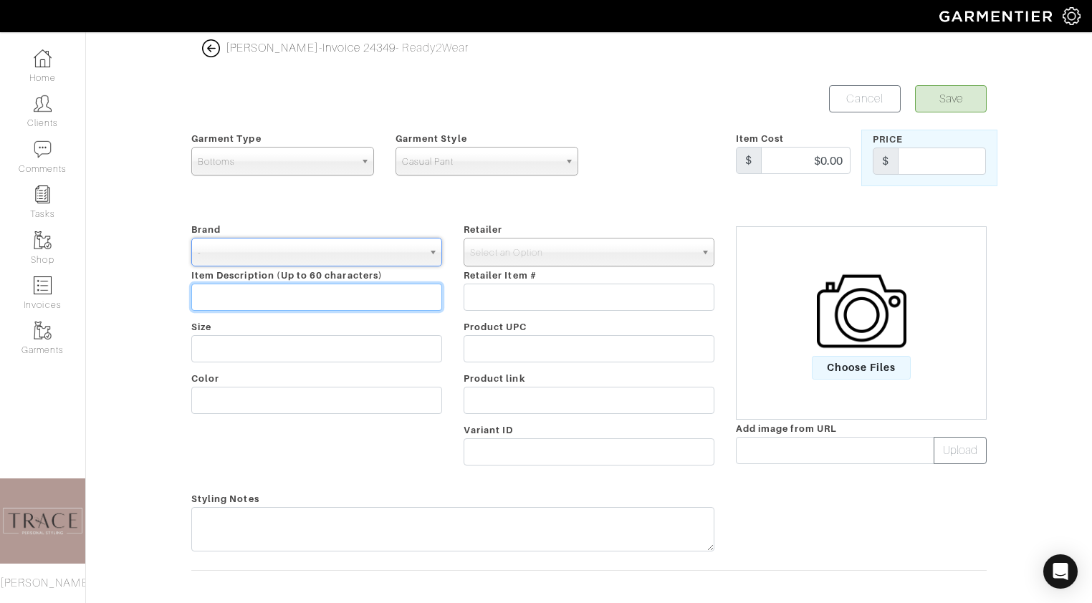
click at [358, 299] on input "text" at bounding box center [316, 297] width 251 height 27
type input "Denim and flowers"
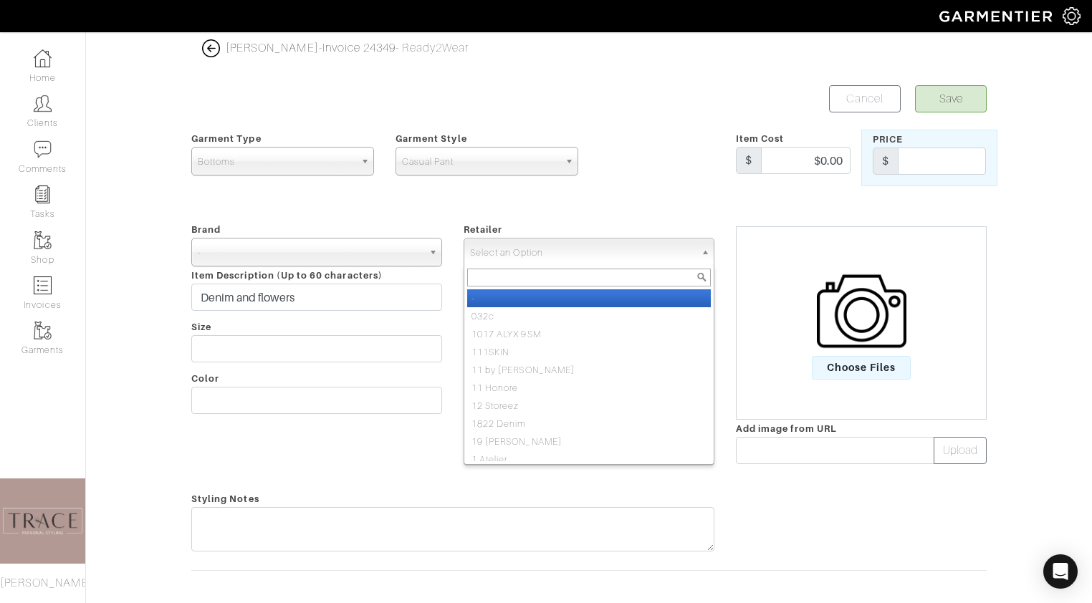
click at [576, 255] on span "Select an Option" at bounding box center [582, 253] width 225 height 29
click at [554, 300] on li "-" at bounding box center [589, 298] width 244 height 18
select select "6380"
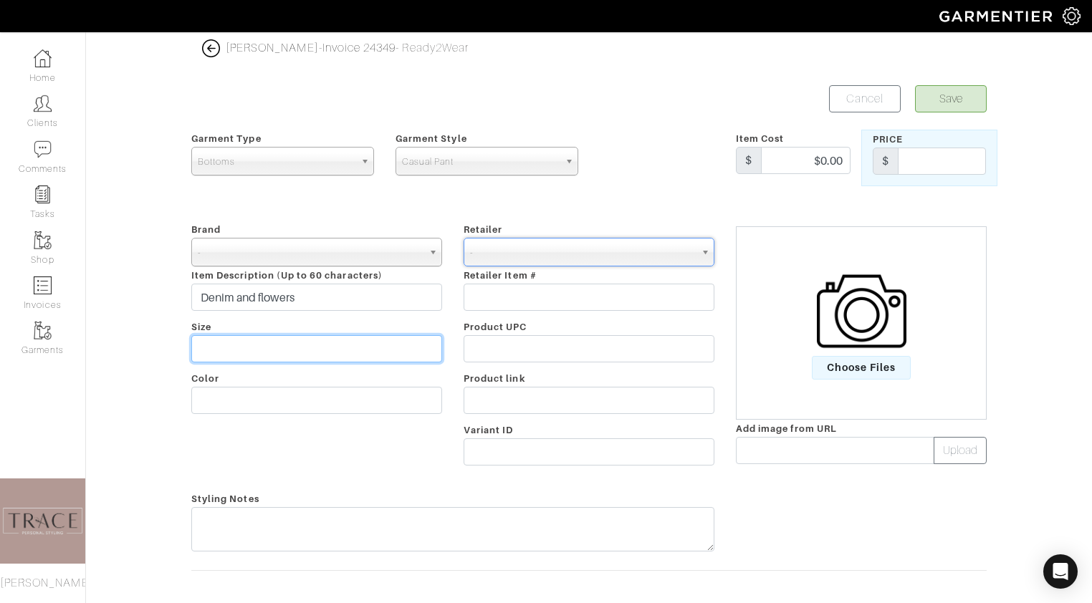
click at [412, 351] on input "text" at bounding box center [316, 348] width 251 height 27
type input "S"
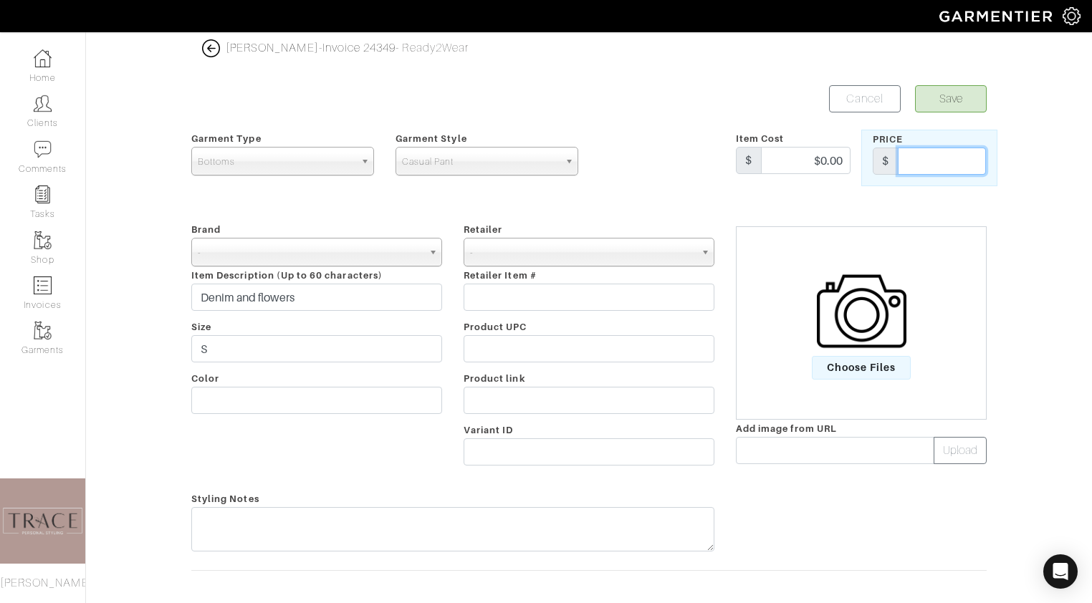
click at [972, 170] on input "text" at bounding box center [942, 161] width 88 height 27
type input "6"
type input "74"
click at [972, 89] on button "Save" at bounding box center [951, 98] width 72 height 27
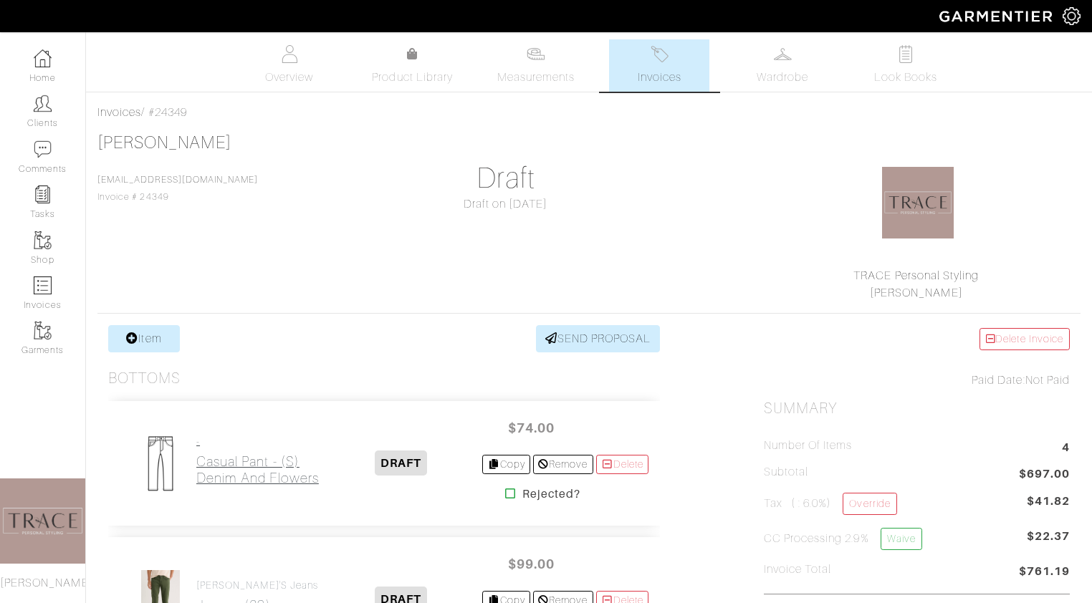
click at [237, 454] on h2 "Casual Pant - (S) Denim and flowers" at bounding box center [257, 470] width 123 height 33
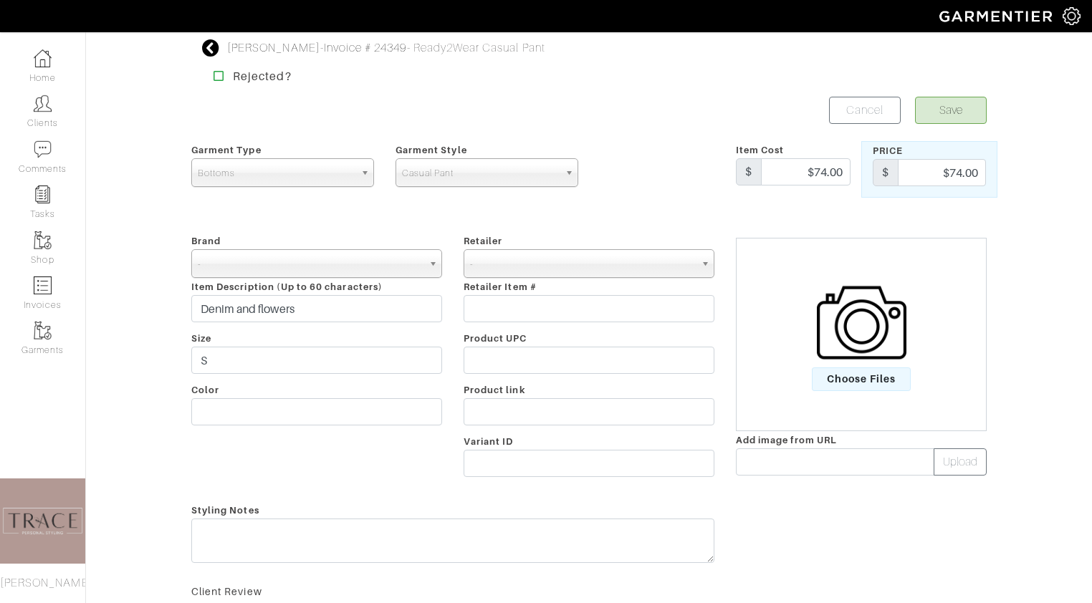
click at [862, 337] on img at bounding box center [862, 323] width 90 height 90
click at [0, 0] on input "Choose Files" at bounding box center [0, 0] width 0 height 0
click at [967, 110] on button "Save" at bounding box center [951, 110] width 72 height 27
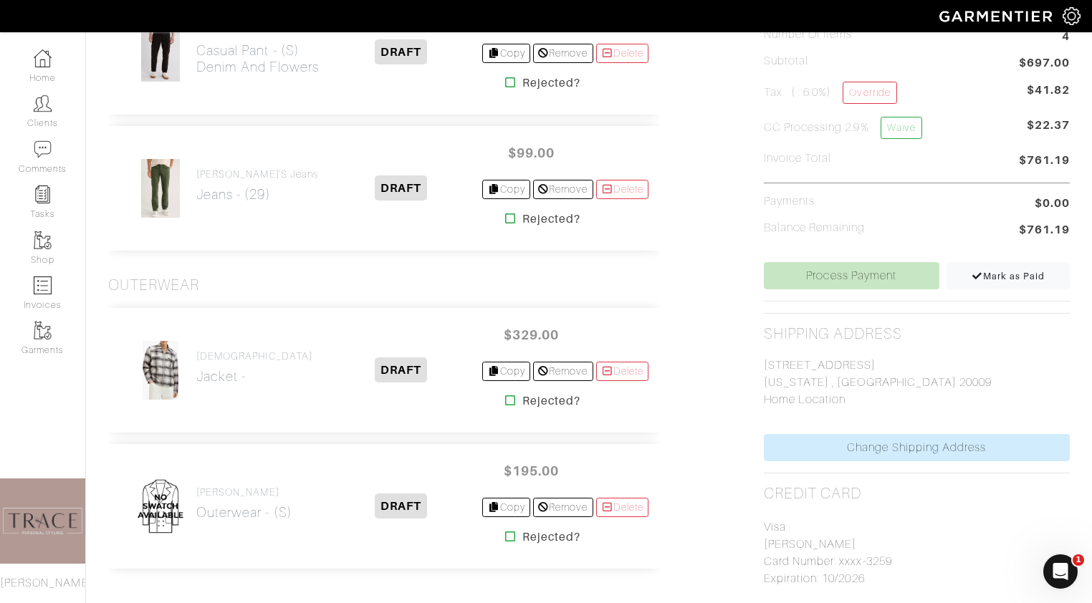
scroll to position [431, 0]
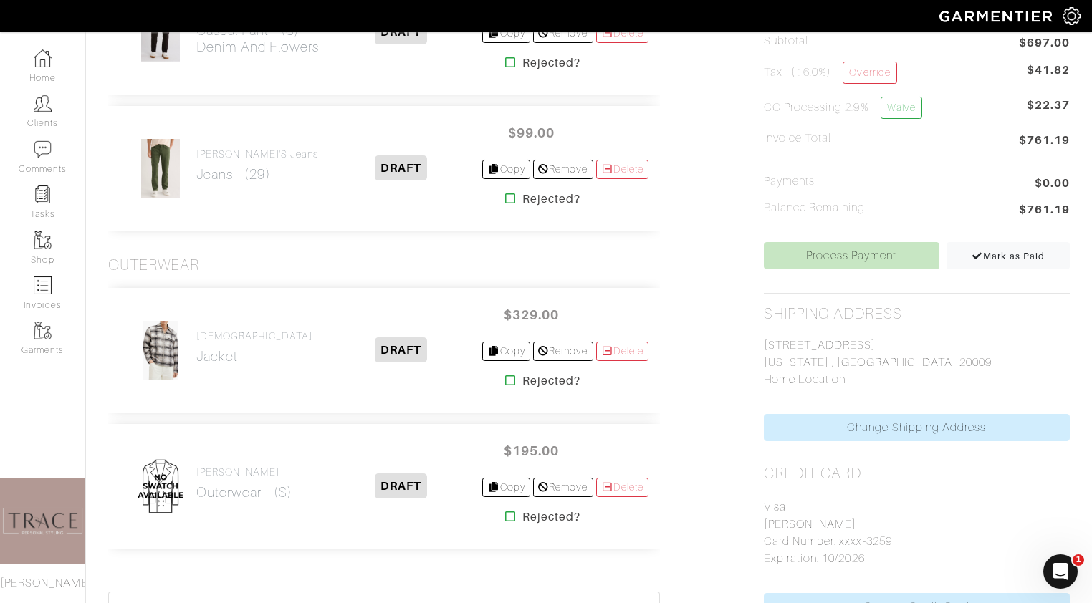
click at [195, 478] on div "[PERSON_NAME] Outerwear - (S)" at bounding box center [225, 486] width 211 height 60
click at [218, 482] on link "[PERSON_NAME] Outerwear - (S)" at bounding box center [244, 483] width 96 height 34
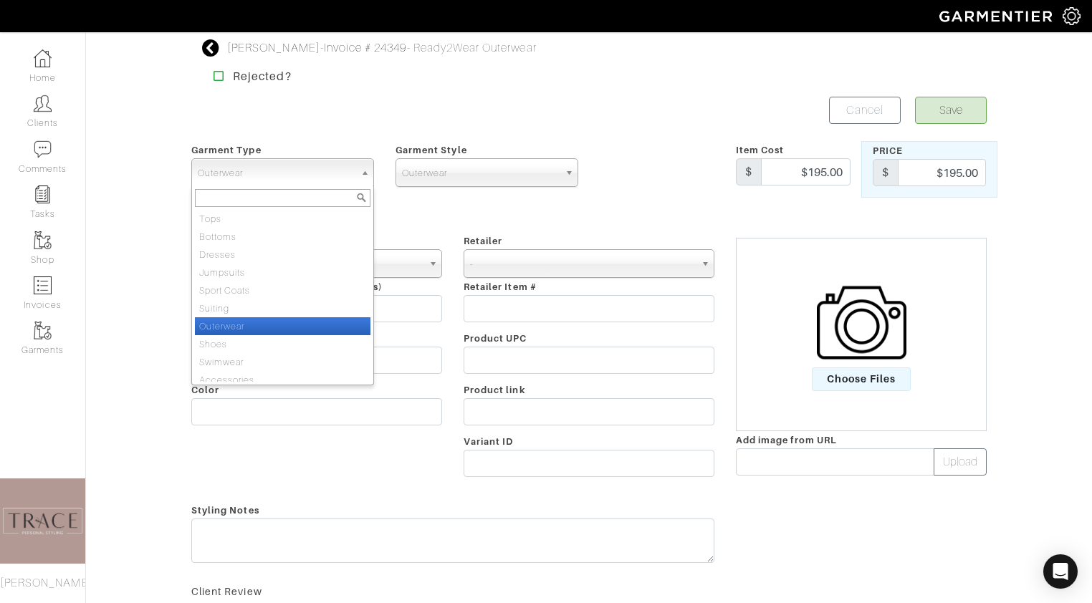
click at [358, 171] on link "Outerwear" at bounding box center [282, 172] width 183 height 29
click at [282, 323] on li "Outerwear" at bounding box center [283, 326] width 176 height 18
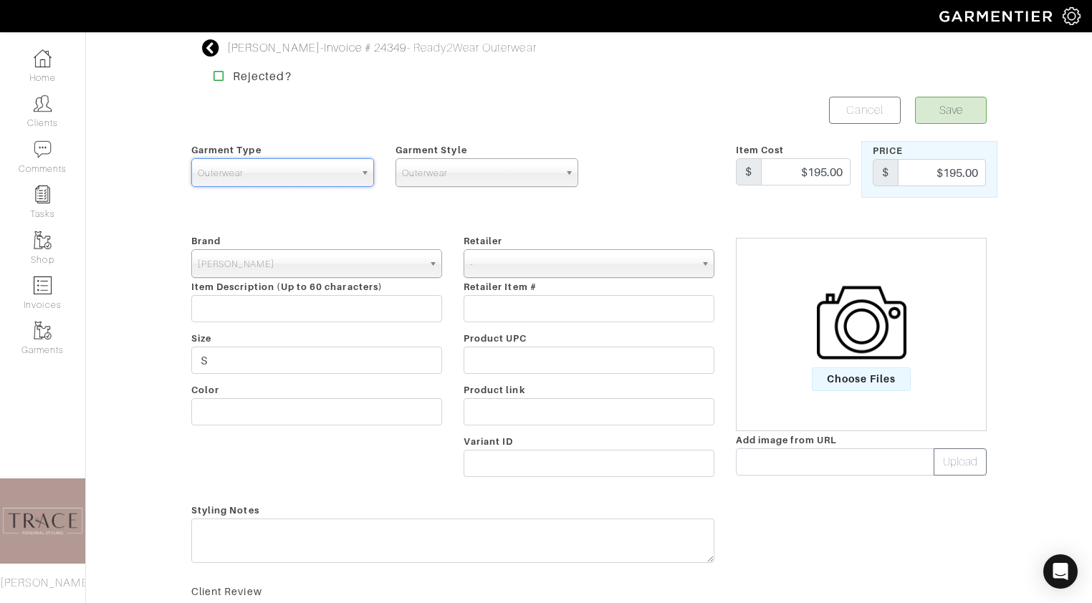
click at [429, 158] on link "Outerwear" at bounding box center [487, 172] width 183 height 29
click at [422, 217] on li "Jacket" at bounding box center [487, 219] width 176 height 18
select select "15"
click at [977, 171] on input "$195.00" at bounding box center [942, 172] width 88 height 27
click at [880, 350] on img at bounding box center [862, 323] width 90 height 90
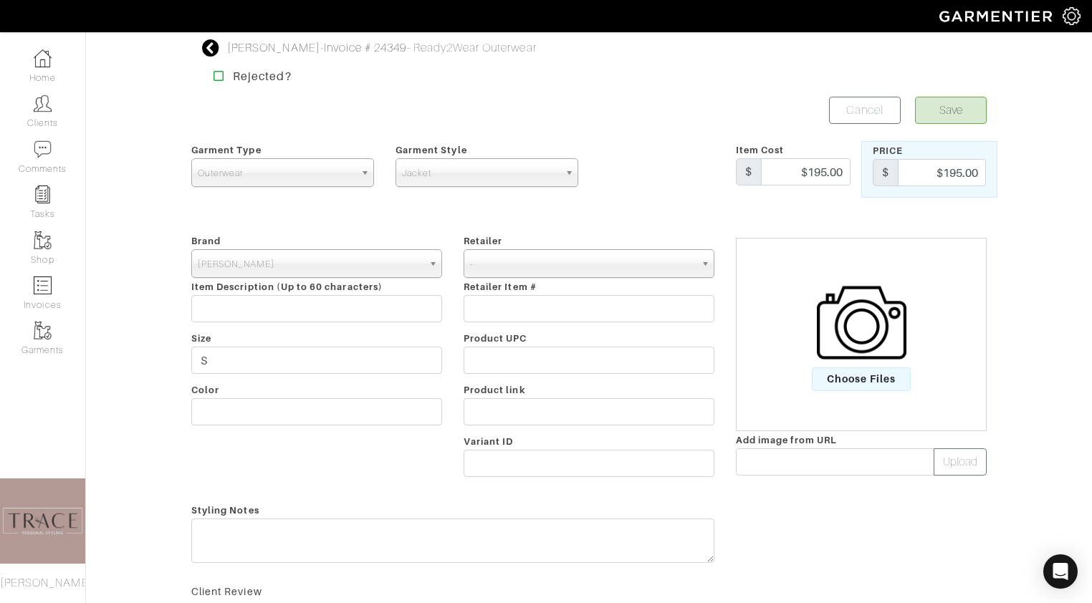
click at [0, 0] on input "Choose Files" at bounding box center [0, 0] width 0 height 0
click at [965, 105] on button "Save" at bounding box center [951, 110] width 72 height 27
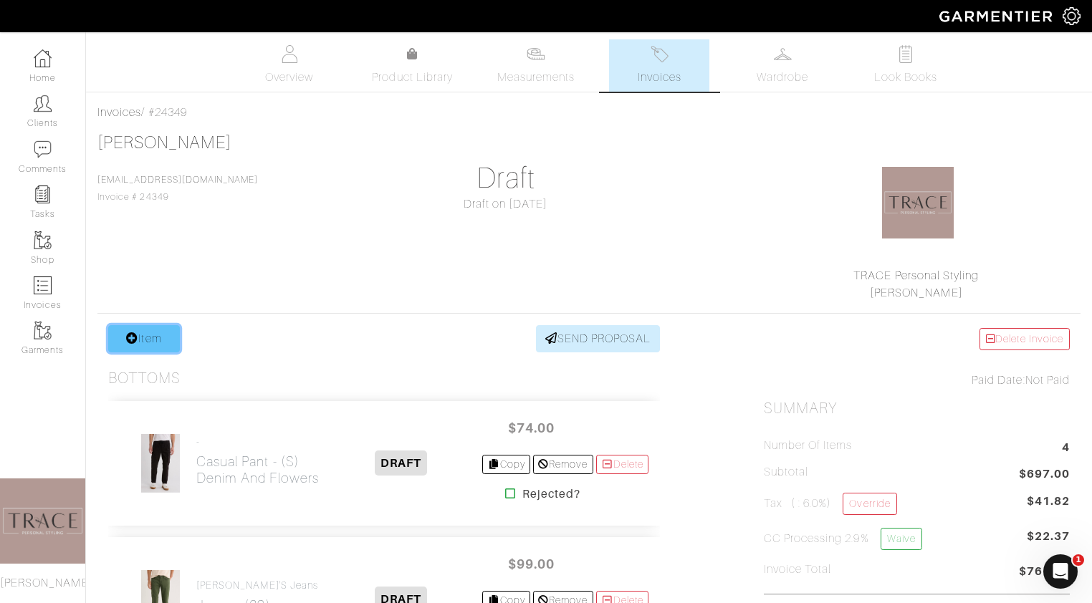
click at [166, 342] on link "Item" at bounding box center [144, 338] width 72 height 27
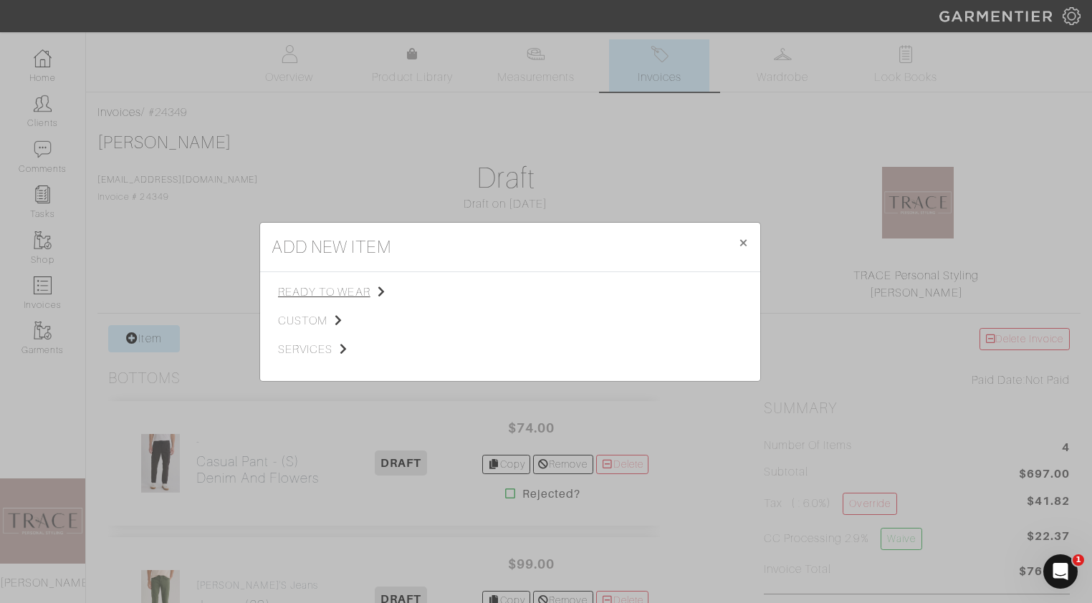
click at [358, 291] on span "ready to wear" at bounding box center [350, 292] width 144 height 17
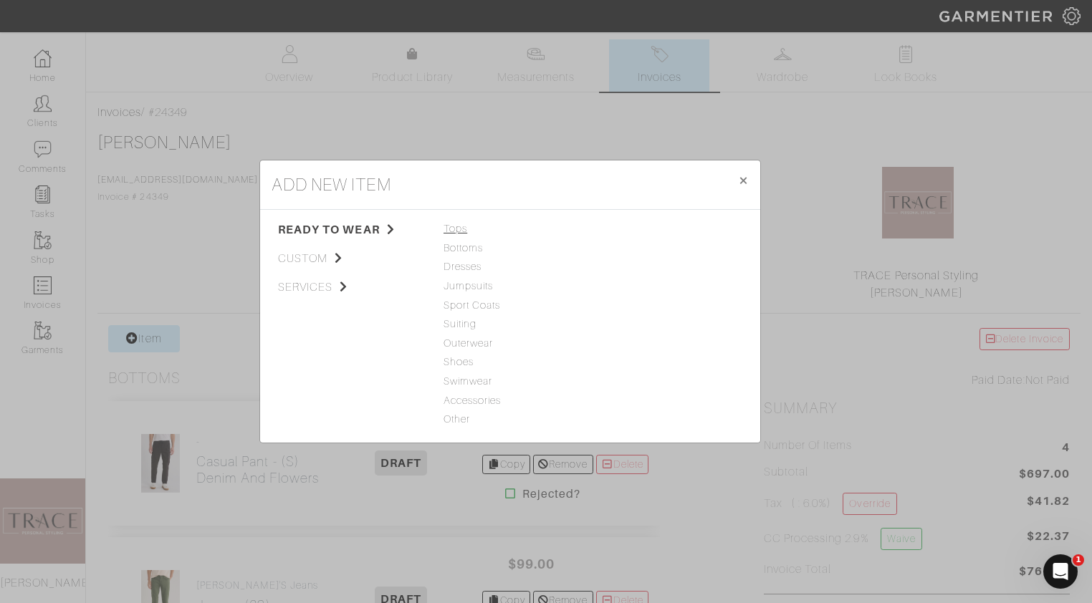
click at [466, 226] on span "Tops" at bounding box center [510, 229] width 133 height 16
click at [616, 330] on link "T-Shirt" at bounding box center [614, 323] width 32 height 11
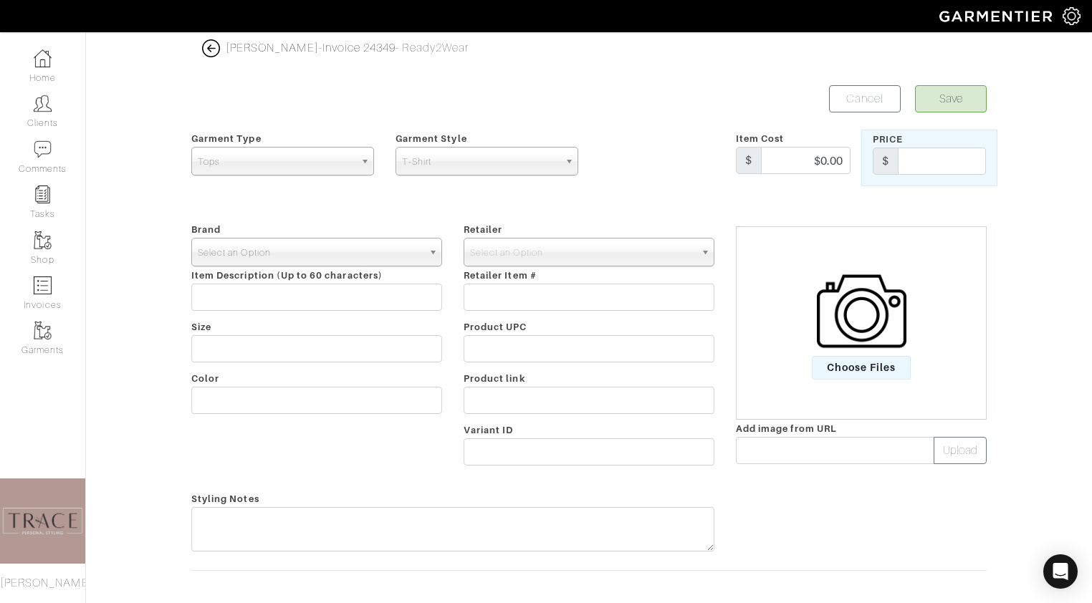
click at [412, 246] on span "Select an Option" at bounding box center [310, 253] width 225 height 29
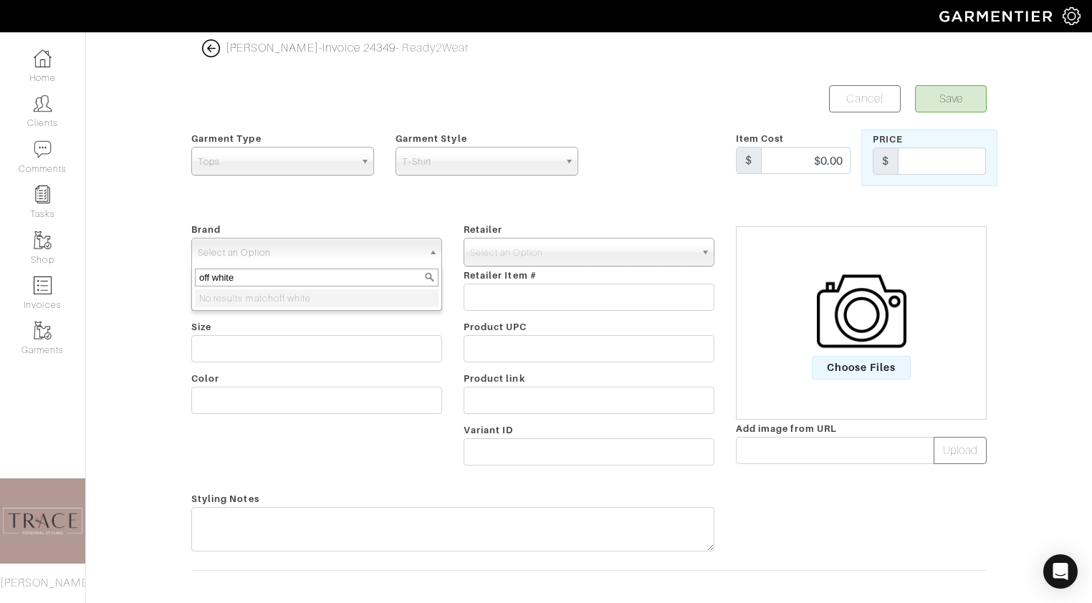
click at [422, 252] on span "Select an Option" at bounding box center [310, 253] width 225 height 29
click at [279, 257] on span "Select an Option" at bounding box center [310, 253] width 225 height 29
click at [218, 279] on input "off white" at bounding box center [317, 278] width 244 height 18
click at [211, 273] on input "off white" at bounding box center [317, 278] width 244 height 18
type input "off-white"
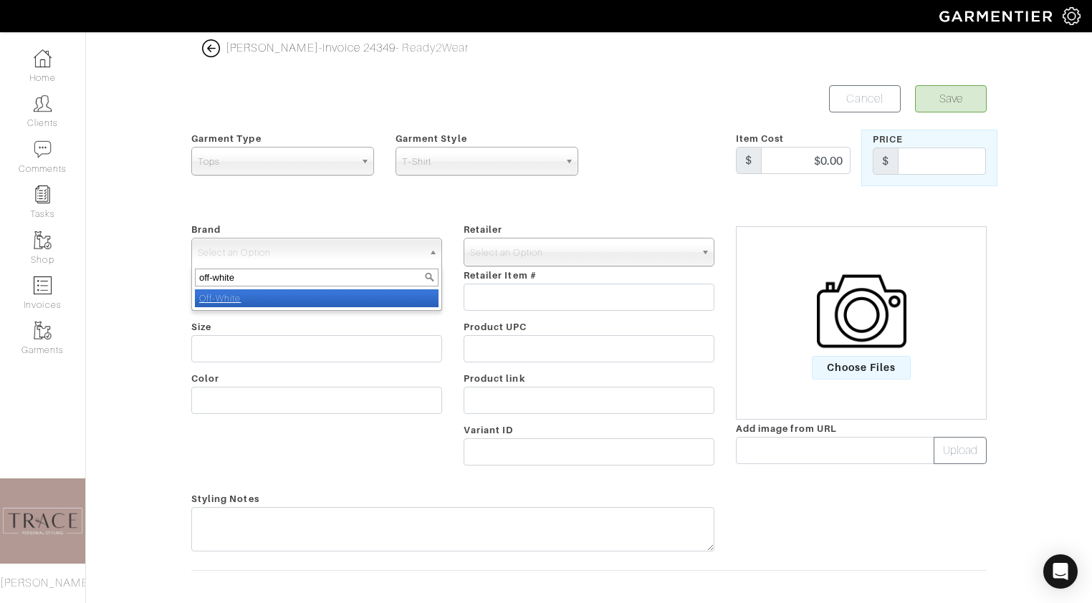
click at [228, 303] on li "Off-White" at bounding box center [317, 298] width 244 height 18
select select "Off-White"
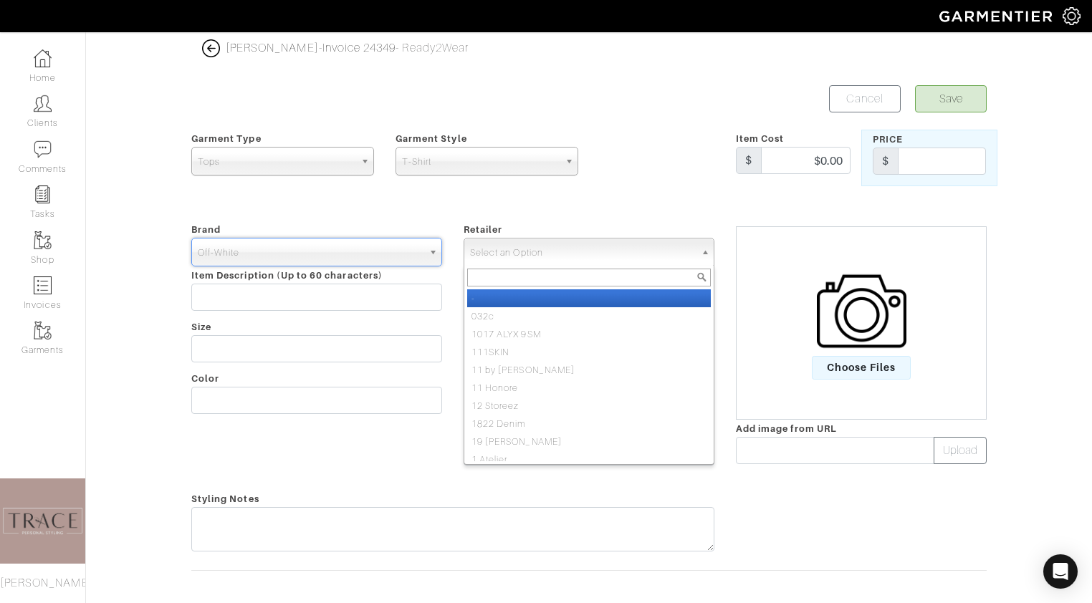
click at [517, 245] on span "Select an Option" at bounding box center [582, 253] width 225 height 29
click at [493, 297] on li "-" at bounding box center [589, 298] width 244 height 18
select select "6380"
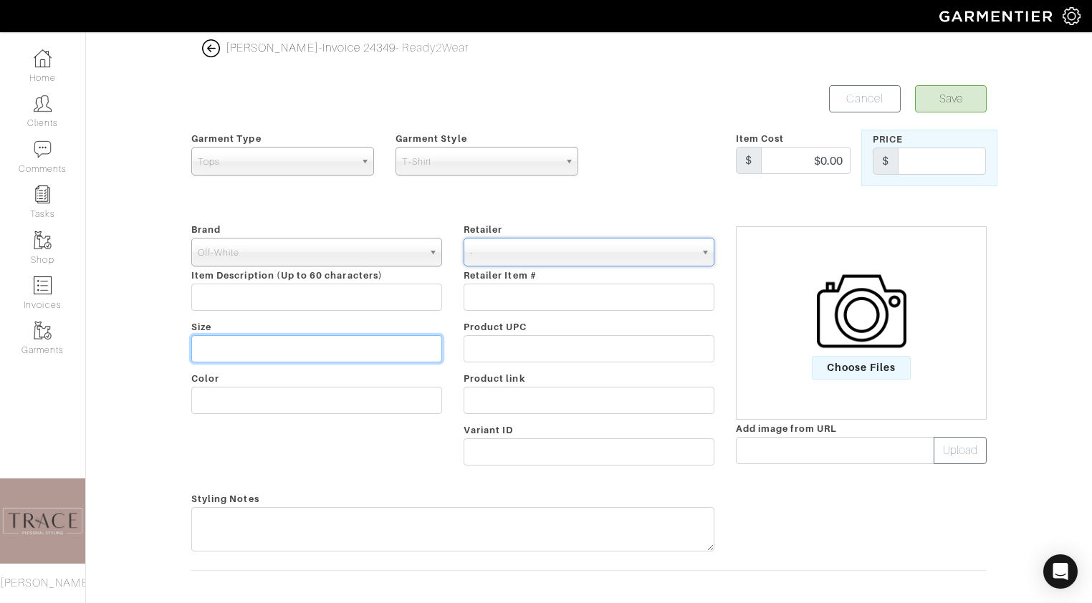
click at [300, 348] on input "text" at bounding box center [316, 348] width 251 height 27
type input "S"
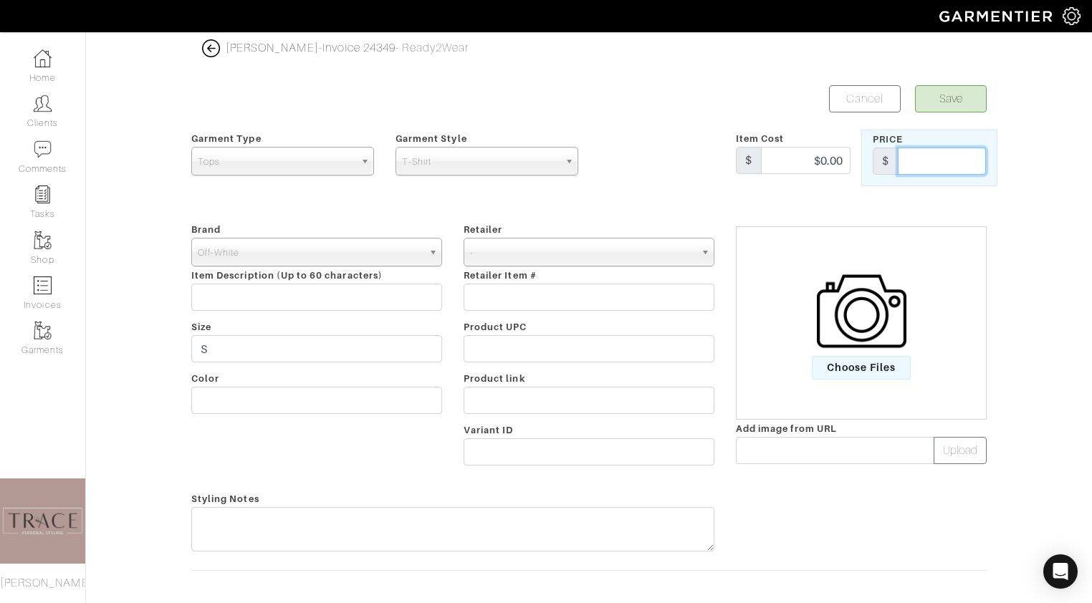
click at [932, 166] on input "text" at bounding box center [942, 161] width 88 height 27
type input "149.97"
click at [958, 105] on button "Save" at bounding box center [951, 98] width 72 height 27
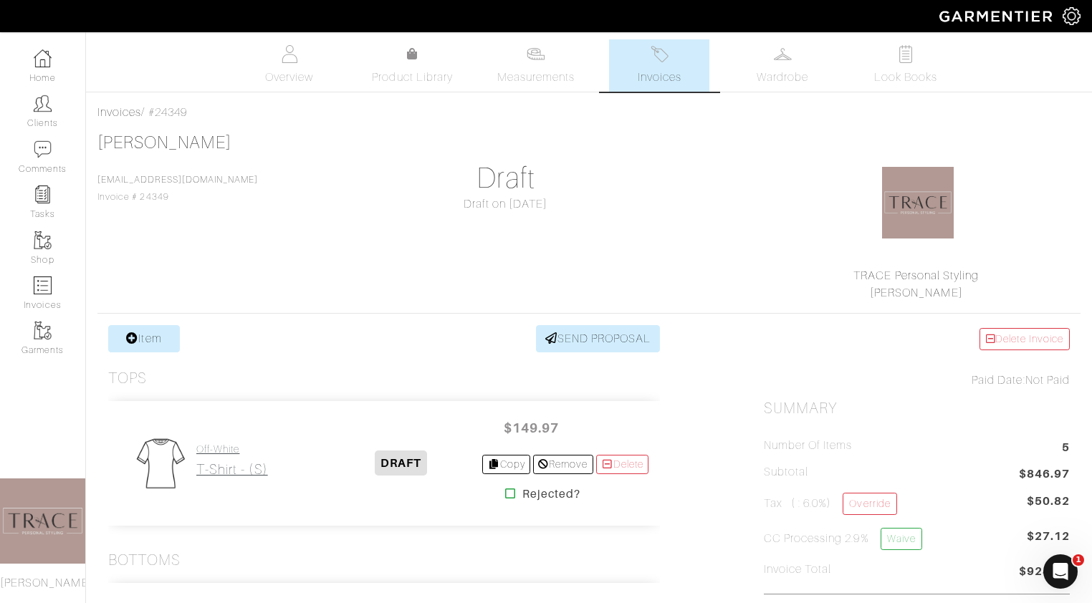
click at [222, 452] on h4 "Off-White" at bounding box center [232, 450] width 72 height 12
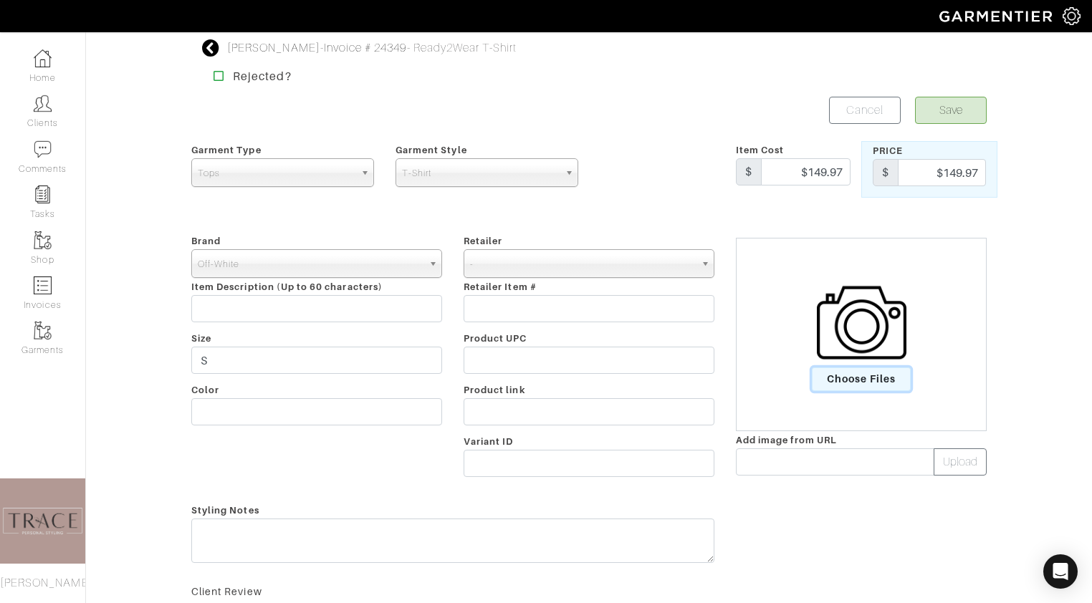
click at [851, 375] on span "Choose Files" at bounding box center [862, 380] width 100 height 24
click at [0, 0] on input "Choose Files" at bounding box center [0, 0] width 0 height 0
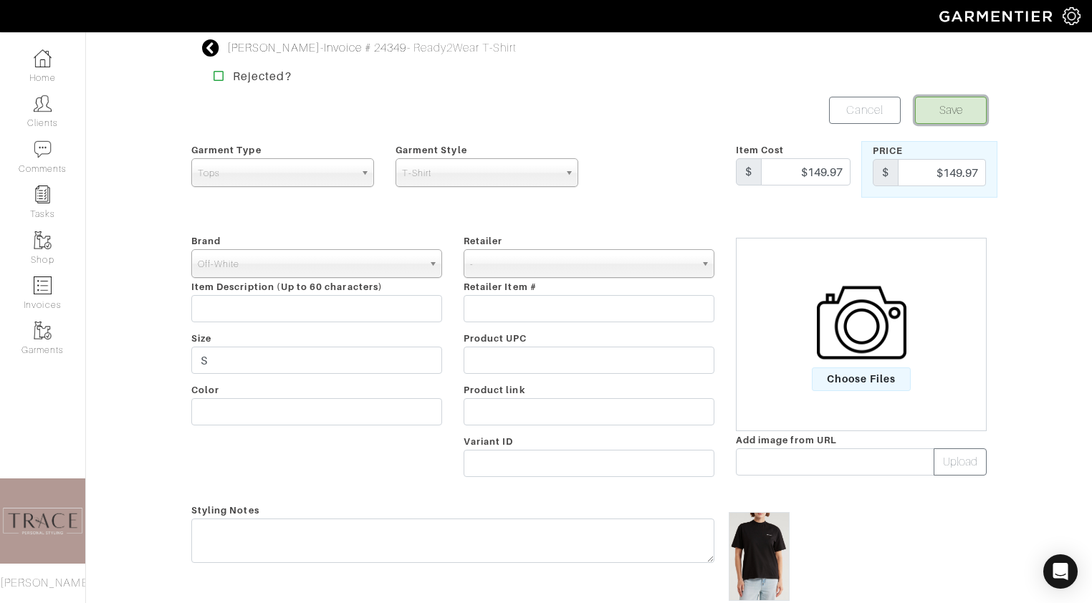
click at [982, 110] on button "Save" at bounding box center [951, 110] width 72 height 27
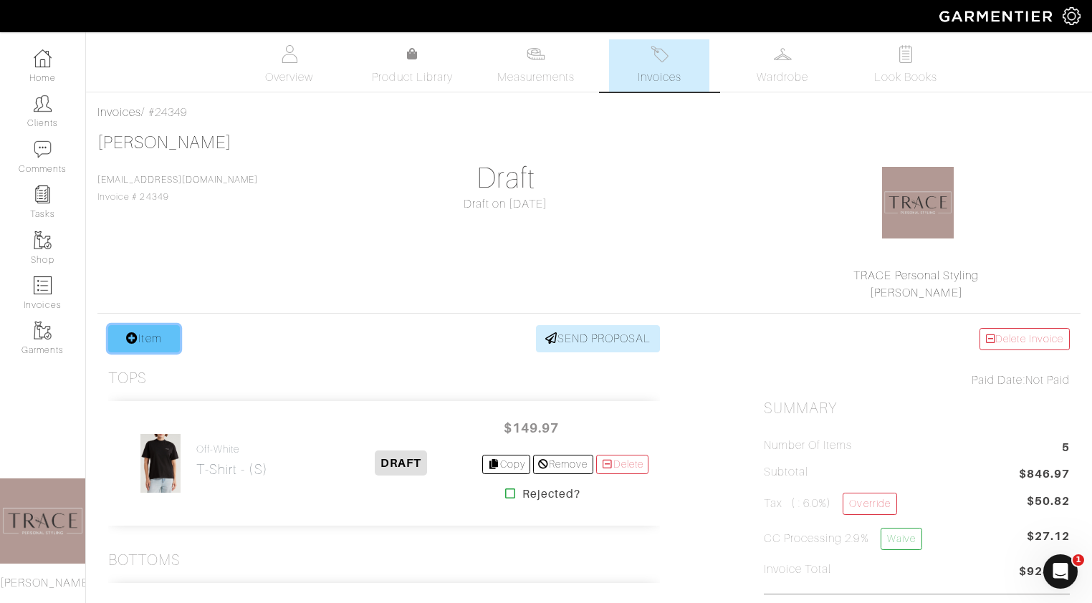
click at [161, 340] on link "Item" at bounding box center [144, 338] width 72 height 27
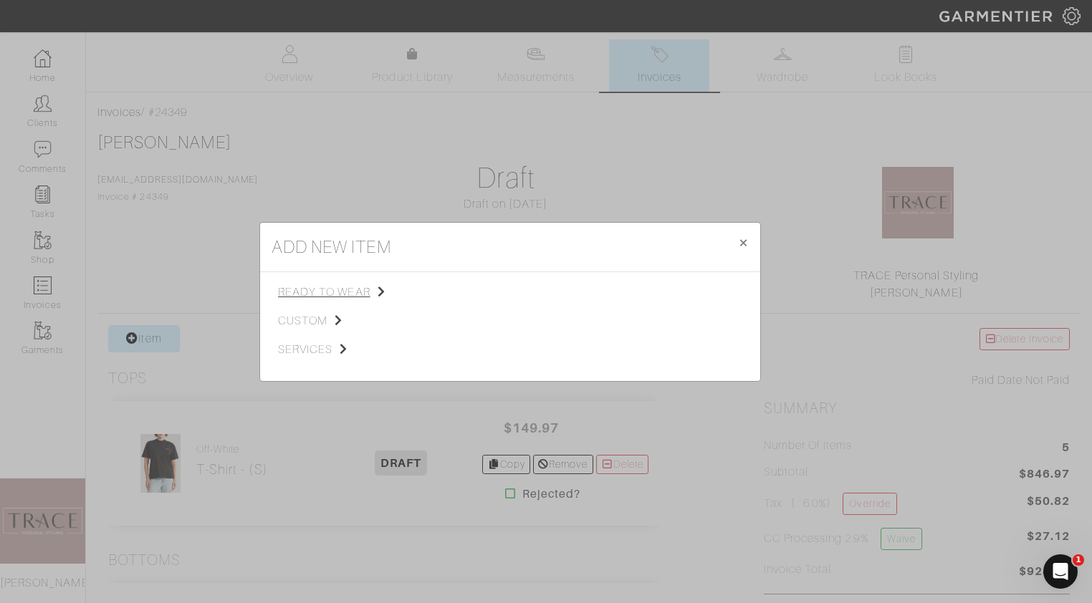
click at [340, 294] on span "ready to wear" at bounding box center [350, 292] width 144 height 17
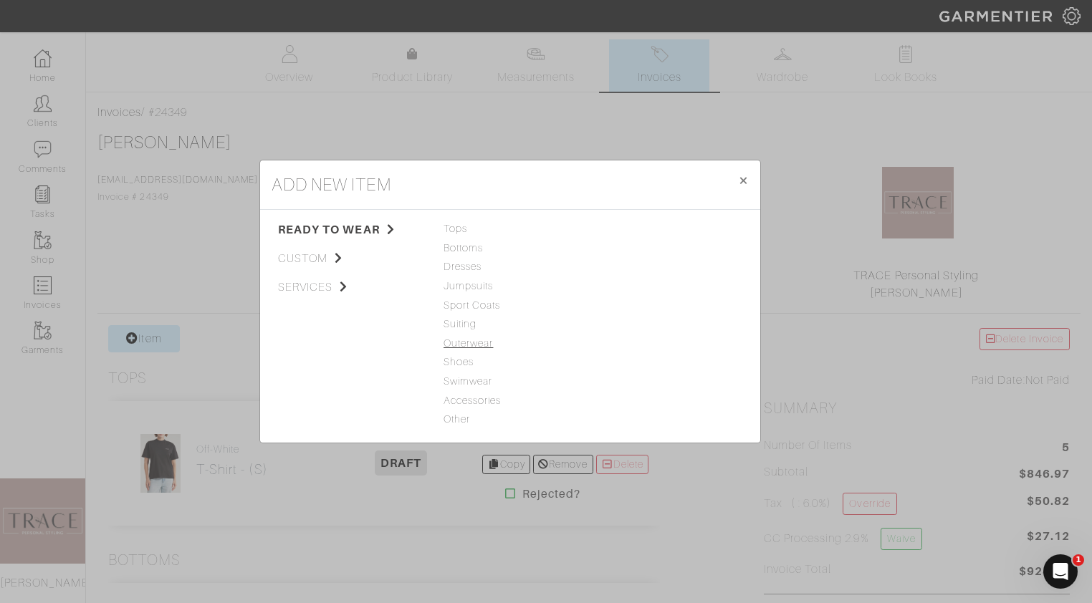
click at [464, 343] on span "Outerwear" at bounding box center [510, 344] width 133 height 16
click at [614, 230] on link "Jacket" at bounding box center [614, 228] width 32 height 11
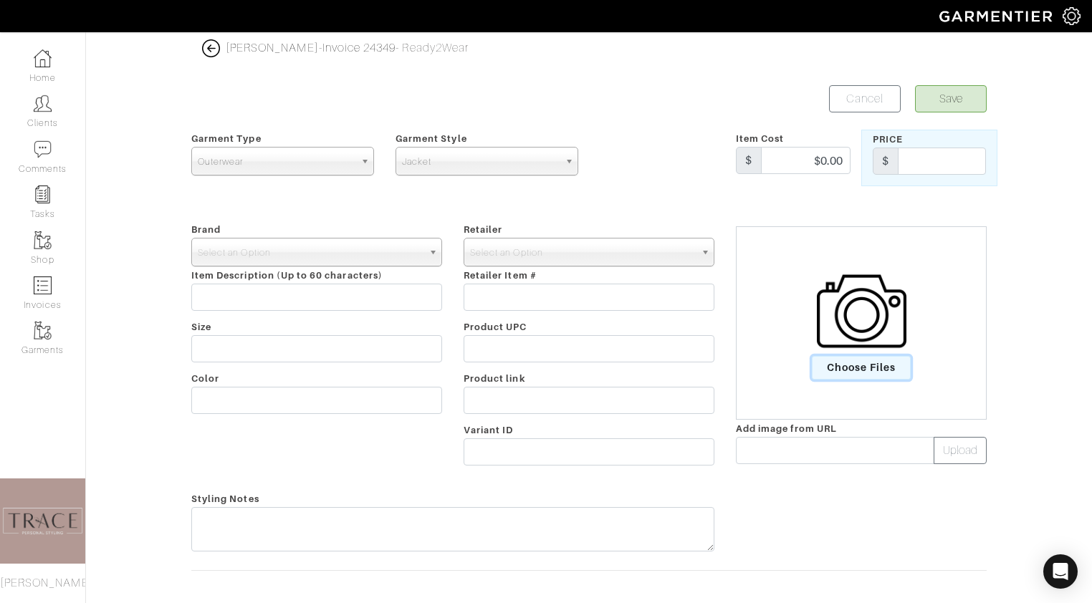
click at [833, 358] on span "Choose Files" at bounding box center [862, 368] width 100 height 24
click at [0, 0] on input "Choose Files" at bounding box center [0, 0] width 0 height 0
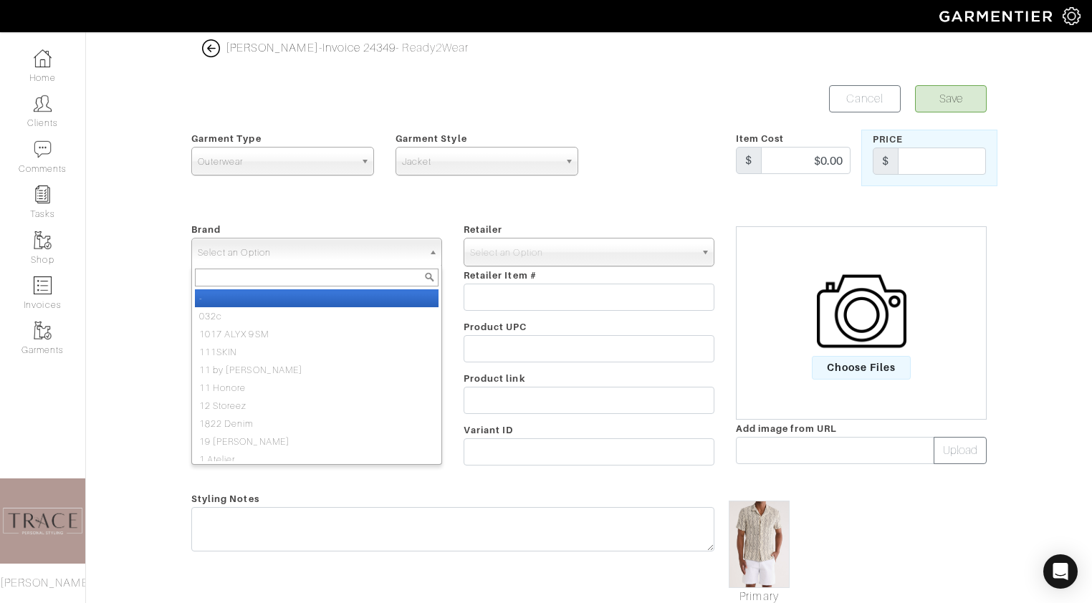
click at [378, 257] on span "Select an Option" at bounding box center [310, 253] width 225 height 29
type input "c"
click at [335, 300] on li "-" at bounding box center [317, 298] width 244 height 18
select select "-"
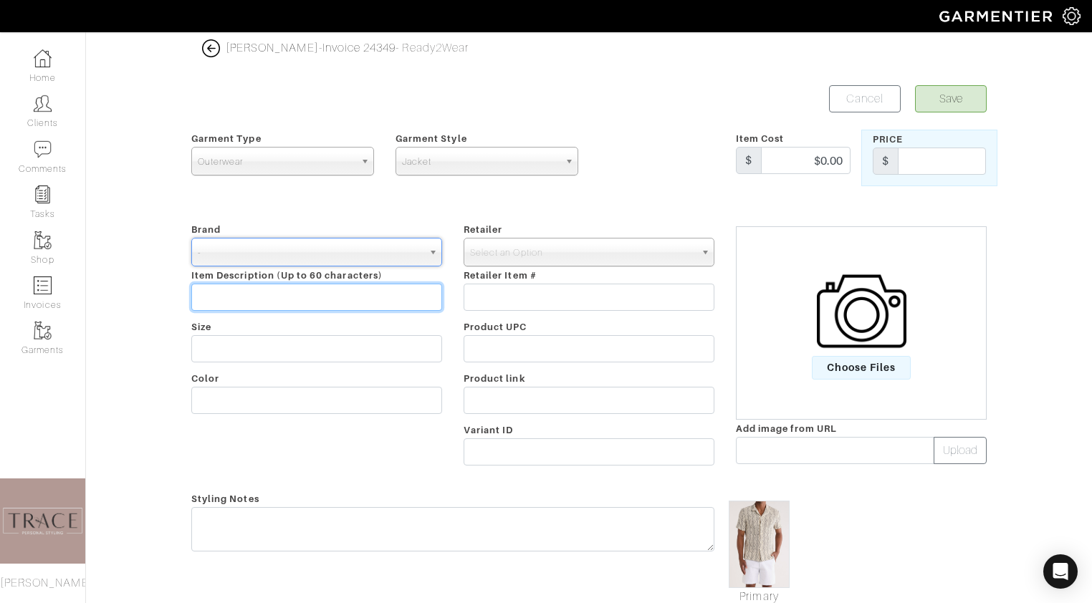
click at [322, 298] on input "text" at bounding box center [316, 297] width 251 height 27
type input "Cactus Man"
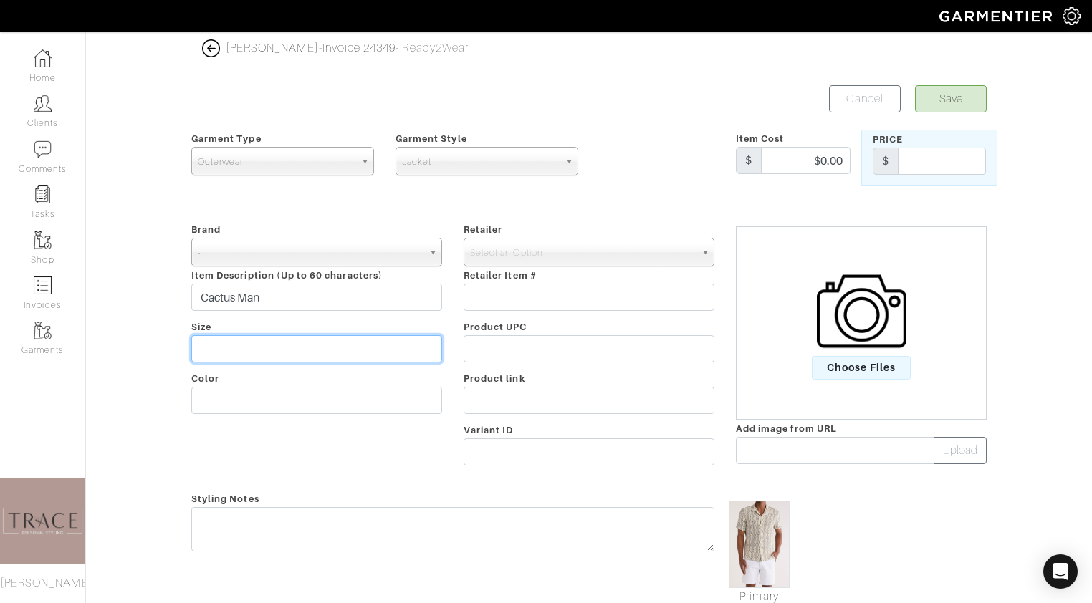
click at [304, 350] on input "text" at bounding box center [316, 348] width 251 height 27
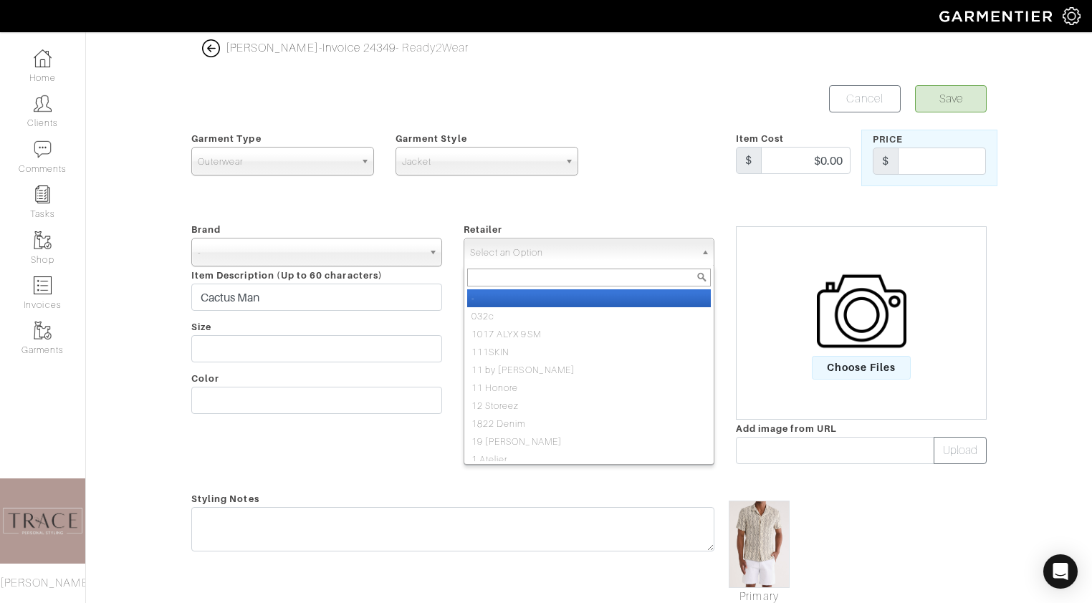
click at [567, 252] on span "Select an Option" at bounding box center [582, 253] width 225 height 29
click at [556, 295] on li "-" at bounding box center [589, 298] width 244 height 18
select select "6380"
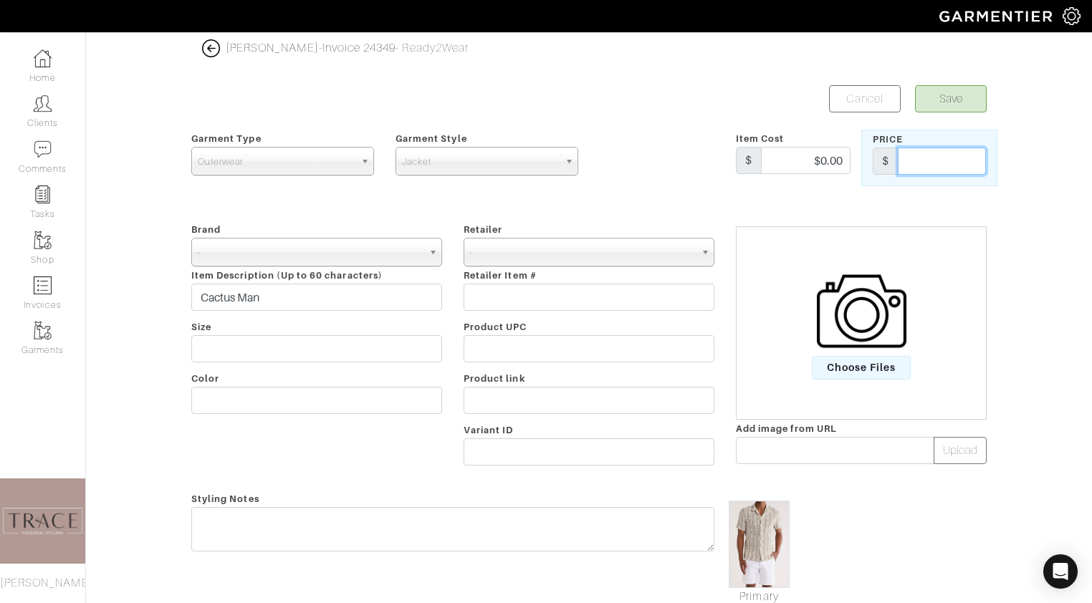
click at [930, 153] on input "text" at bounding box center [942, 161] width 88 height 27
type input "54"
click at [974, 97] on button "Save" at bounding box center [951, 98] width 72 height 27
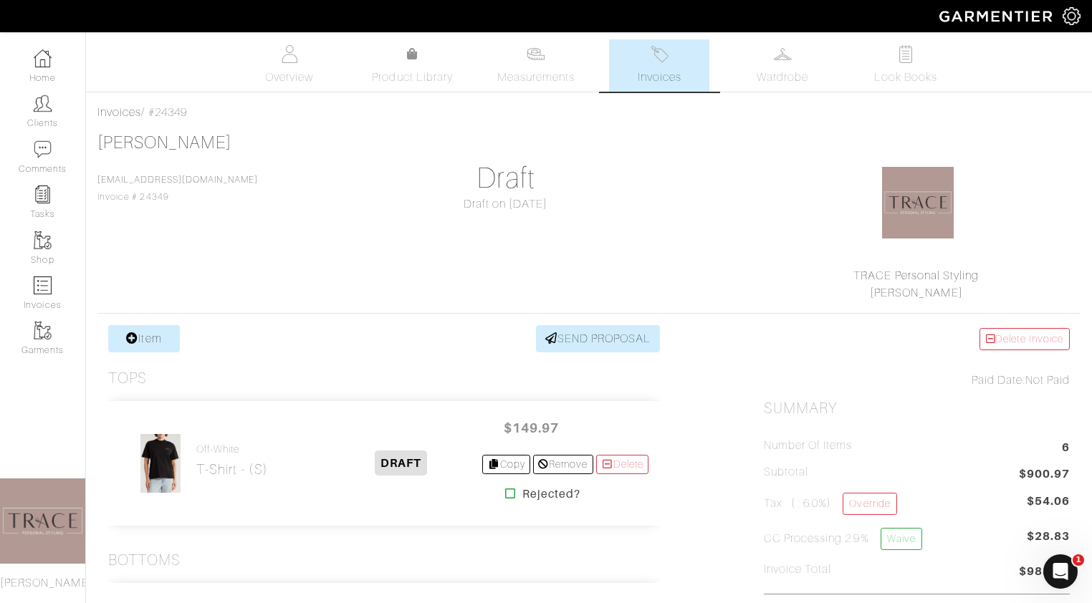
scroll to position [30, 0]
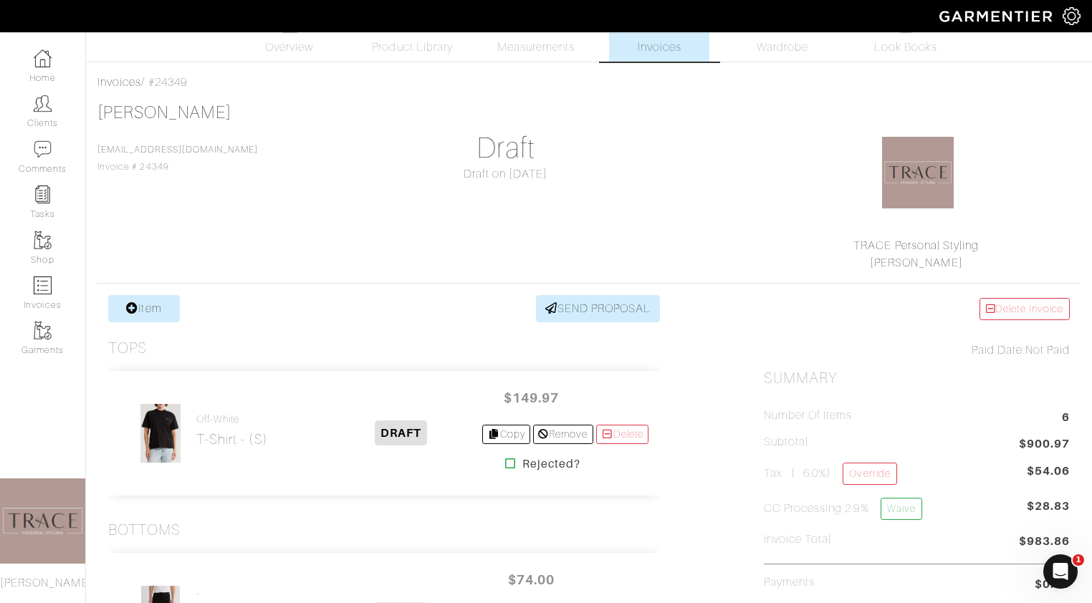
click at [728, 216] on div "[PERSON_NAME] [EMAIL_ADDRESS][DOMAIN_NAME] Invoice # 24349 Draft Draft on [DATE…" at bounding box center [588, 186] width 983 height 169
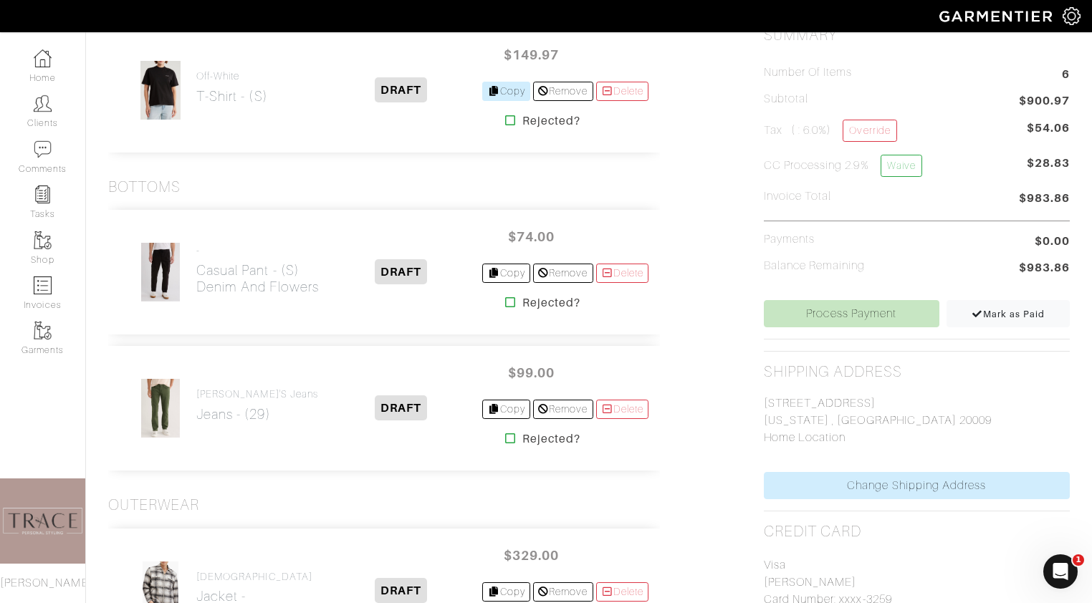
scroll to position [558, 0]
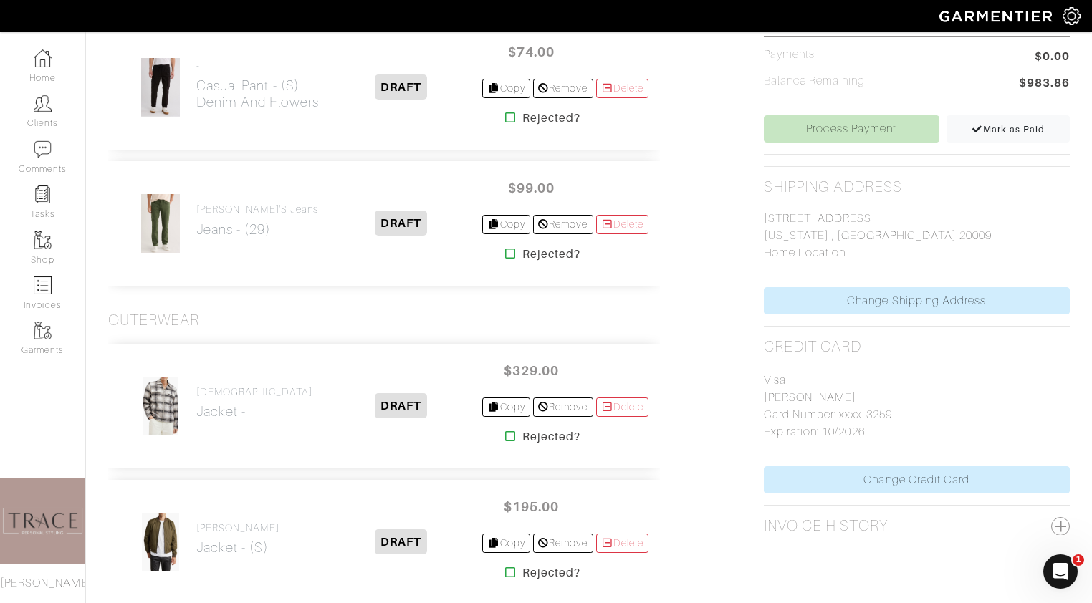
click at [356, 92] on div "DRAFT" at bounding box center [400, 87] width 129 height 17
click at [292, 85] on h2 "Casual Pant - (S) Denim and flowers" at bounding box center [257, 93] width 123 height 33
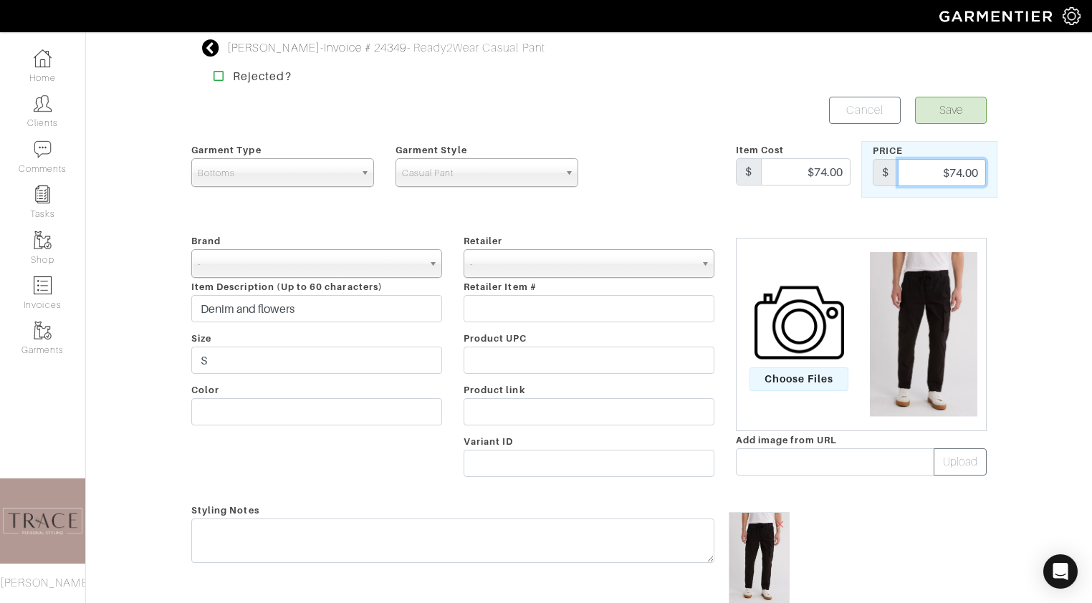
click at [962, 171] on input "$74.00" at bounding box center [942, 172] width 88 height 27
click at [964, 171] on input "$74.00" at bounding box center [942, 172] width 88 height 27
type input "$68.00"
click at [970, 118] on button "Save" at bounding box center [951, 110] width 72 height 27
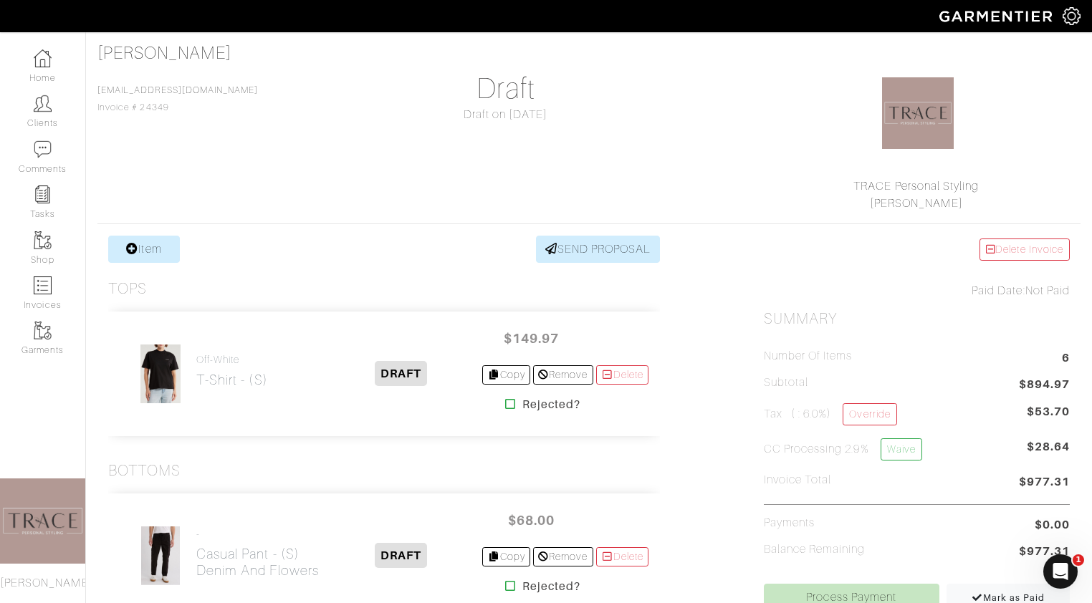
scroll to position [91, 0]
click at [915, 451] on link "Waive" at bounding box center [902, 448] width 42 height 22
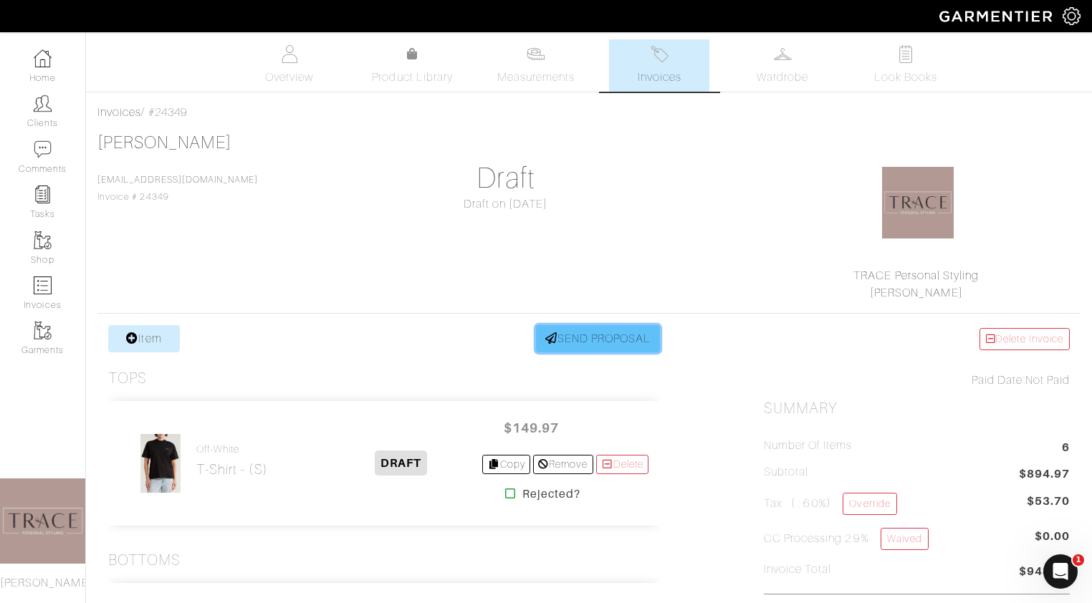
click at [565, 334] on link "SEND PROPOSAL" at bounding box center [598, 338] width 125 height 27
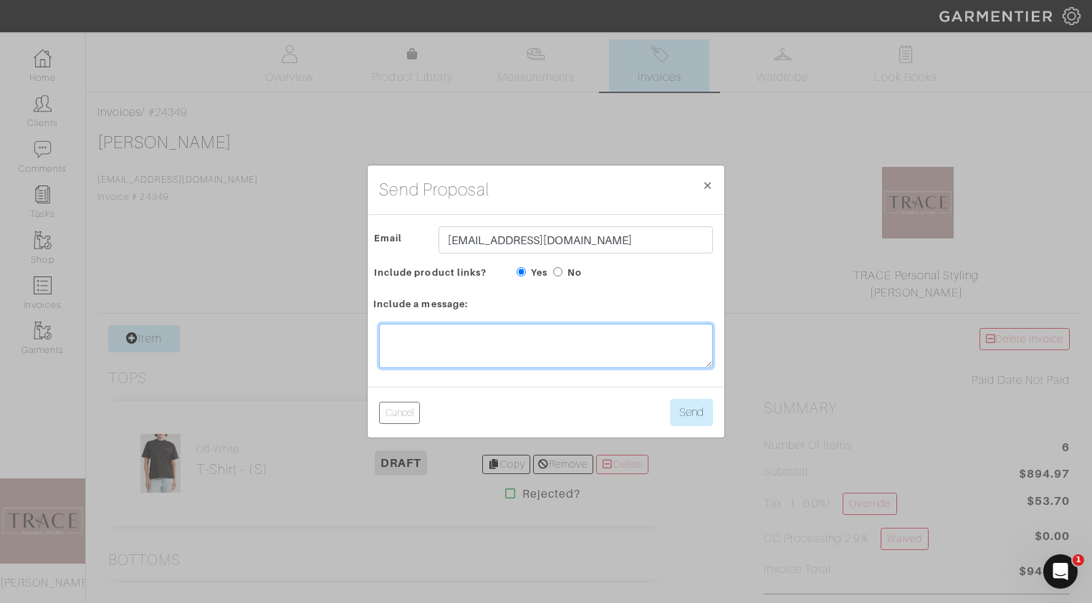
click at [633, 345] on textarea at bounding box center [546, 346] width 334 height 44
type textarea "s"
type textarea "h"
click at [466, 337] on textarea "Here is half the break down of items" at bounding box center [546, 346] width 334 height 44
click at [608, 342] on textarea "Here is half the price break down of items" at bounding box center [546, 346] width 334 height 44
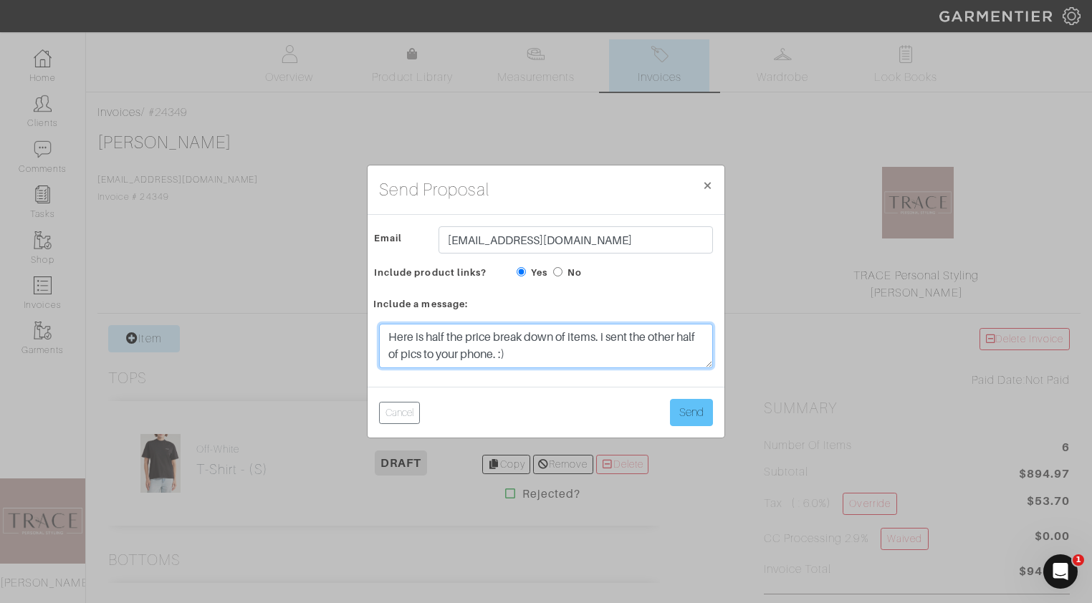
type textarea "Here is half the price break down of items. i sent the other half of pics to yo…"
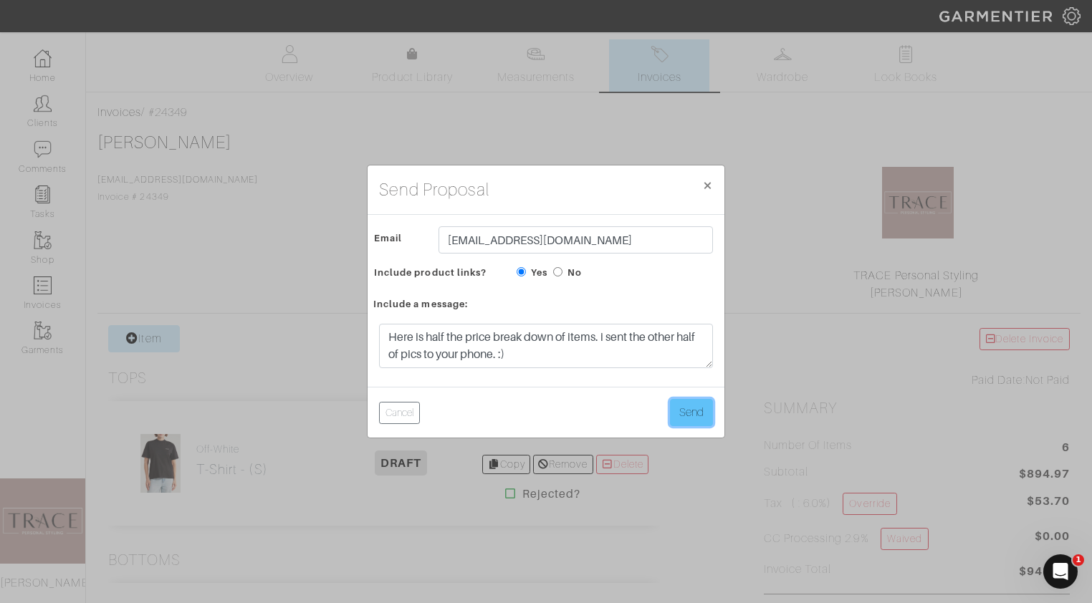
click at [699, 420] on button "Send" at bounding box center [691, 412] width 43 height 27
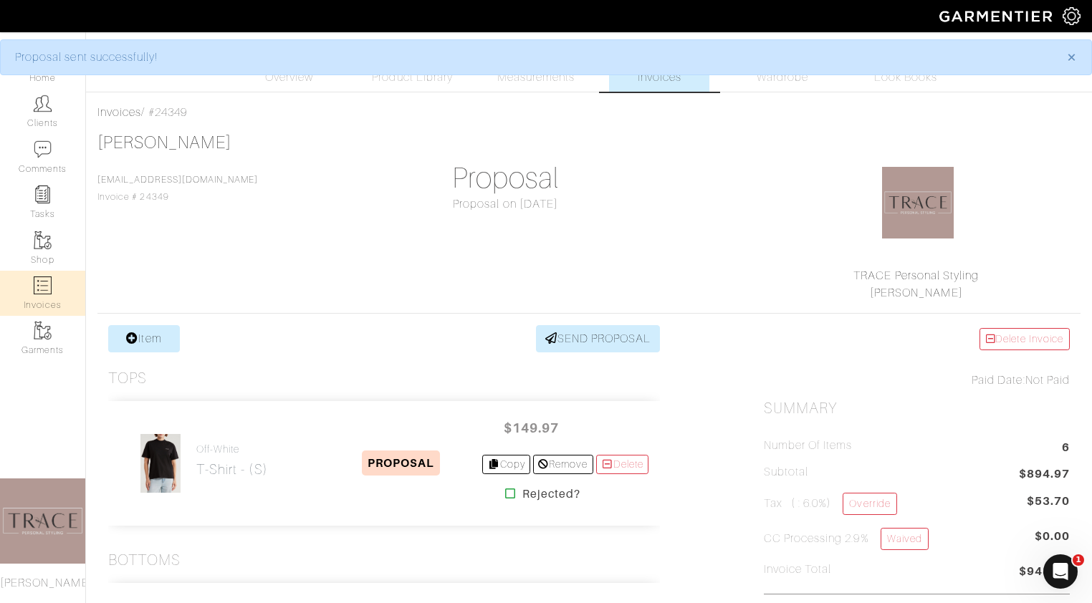
click at [45, 297] on link "Invoices" at bounding box center [42, 293] width 85 height 45
select select
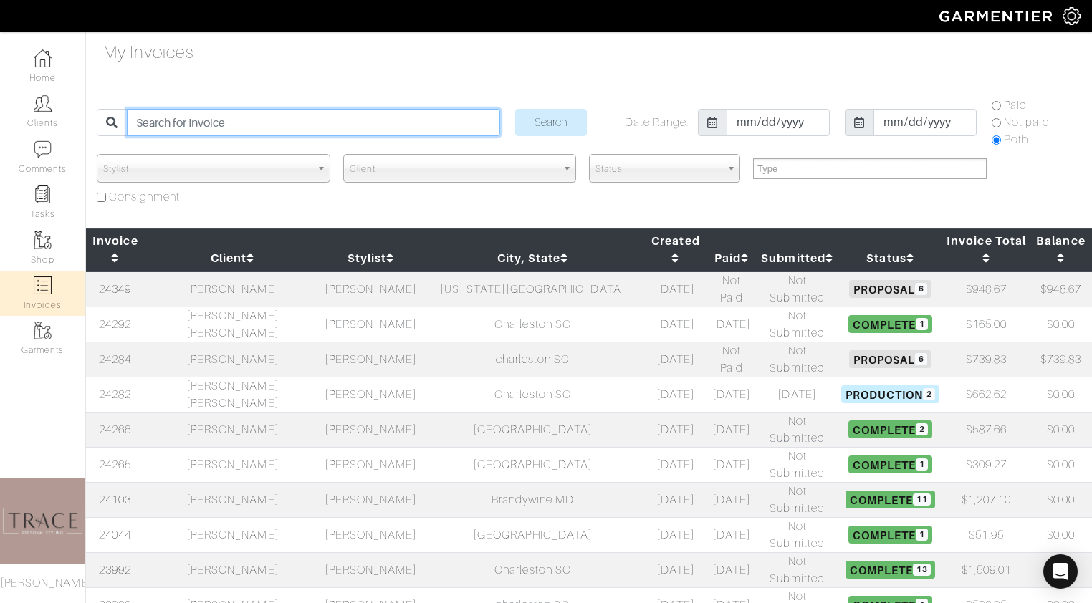
click at [320, 126] on input "search" at bounding box center [313, 122] width 373 height 27
type input "[PERSON_NAME]"
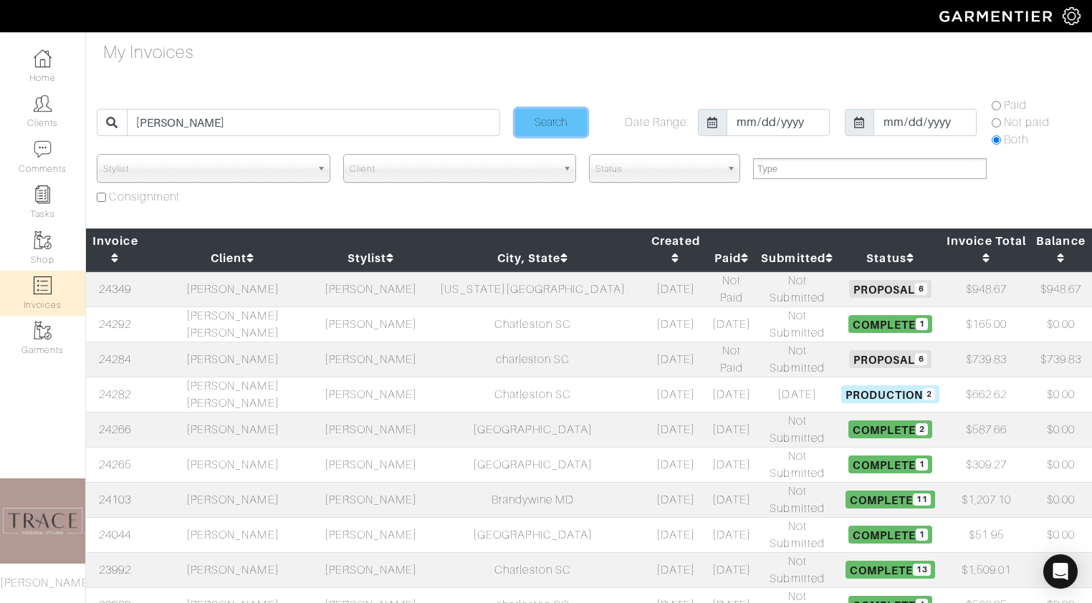
click at [541, 118] on input "Search" at bounding box center [551, 122] width 72 height 27
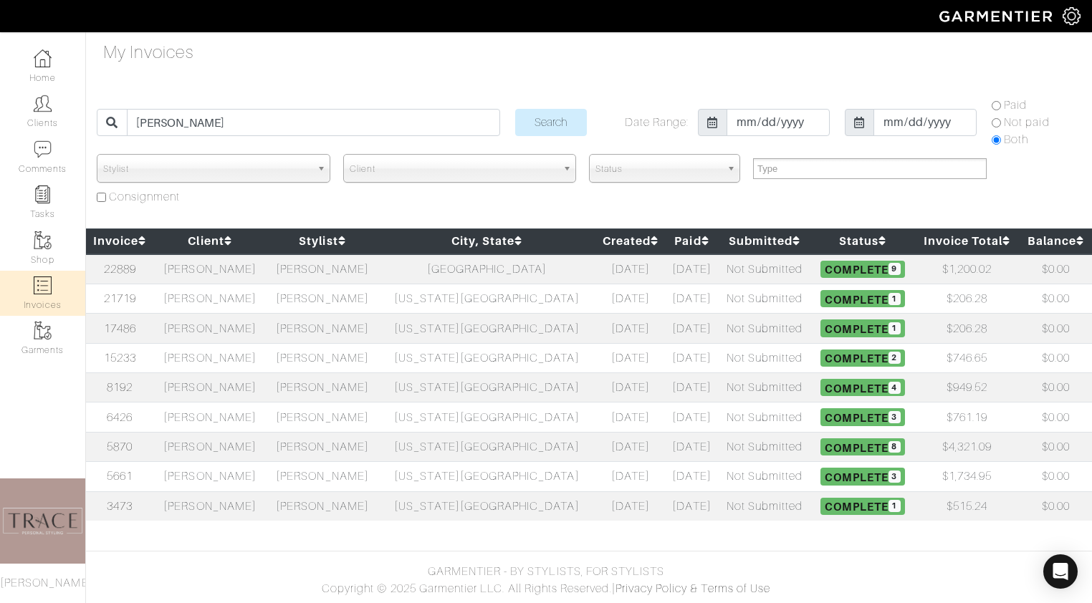
select select
click at [229, 302] on td "[PERSON_NAME]" at bounding box center [210, 298] width 112 height 29
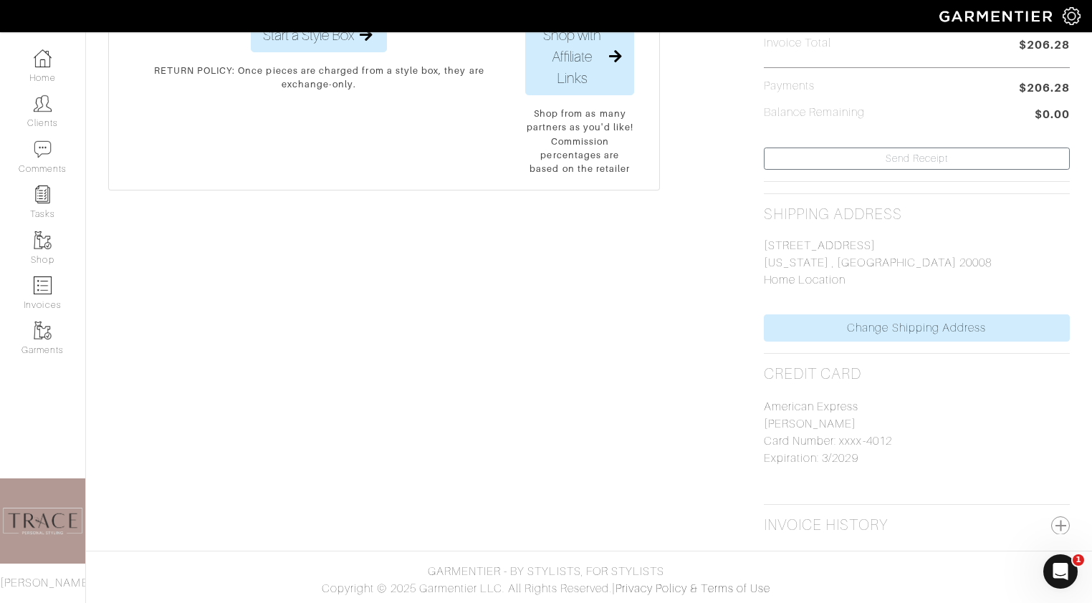
scroll to position [483, 0]
